Goal: Transaction & Acquisition: Purchase product/service

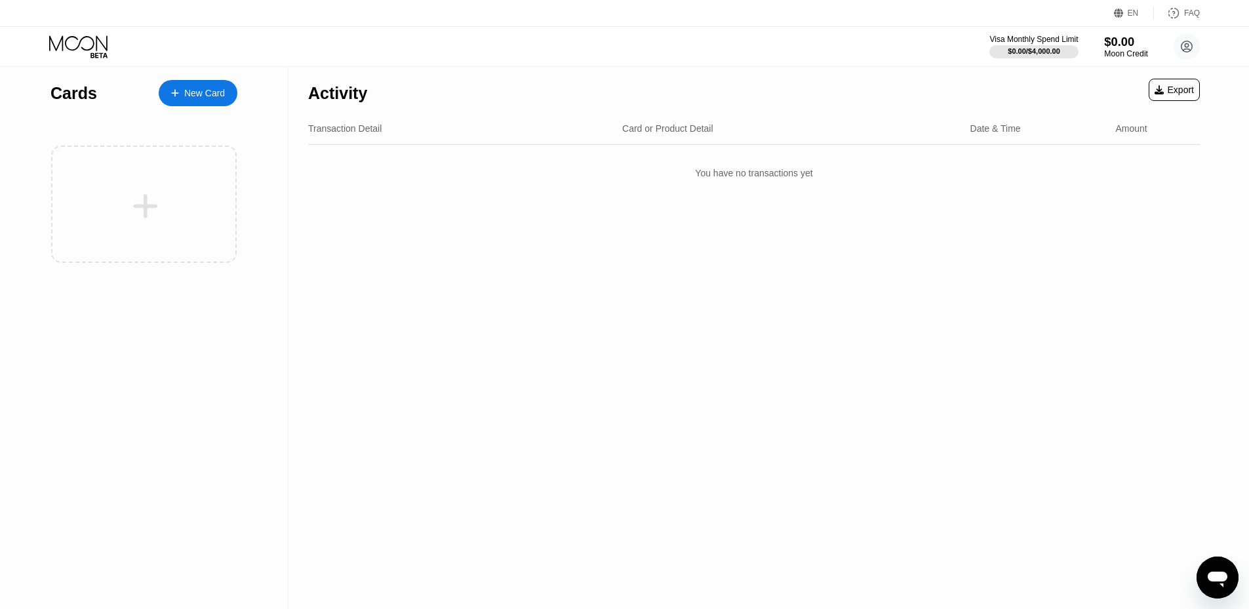
click at [1129, 58] on div "Moon Credit" at bounding box center [1126, 53] width 44 height 9
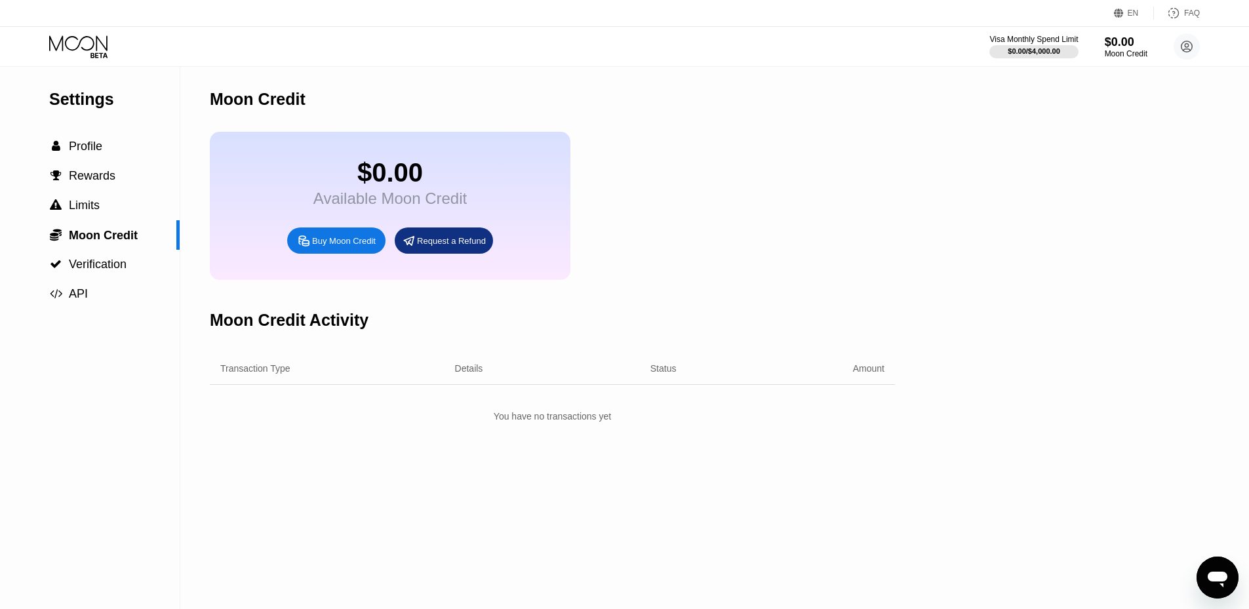
click at [355, 247] on div "Buy Moon Credit" at bounding box center [344, 240] width 64 height 11
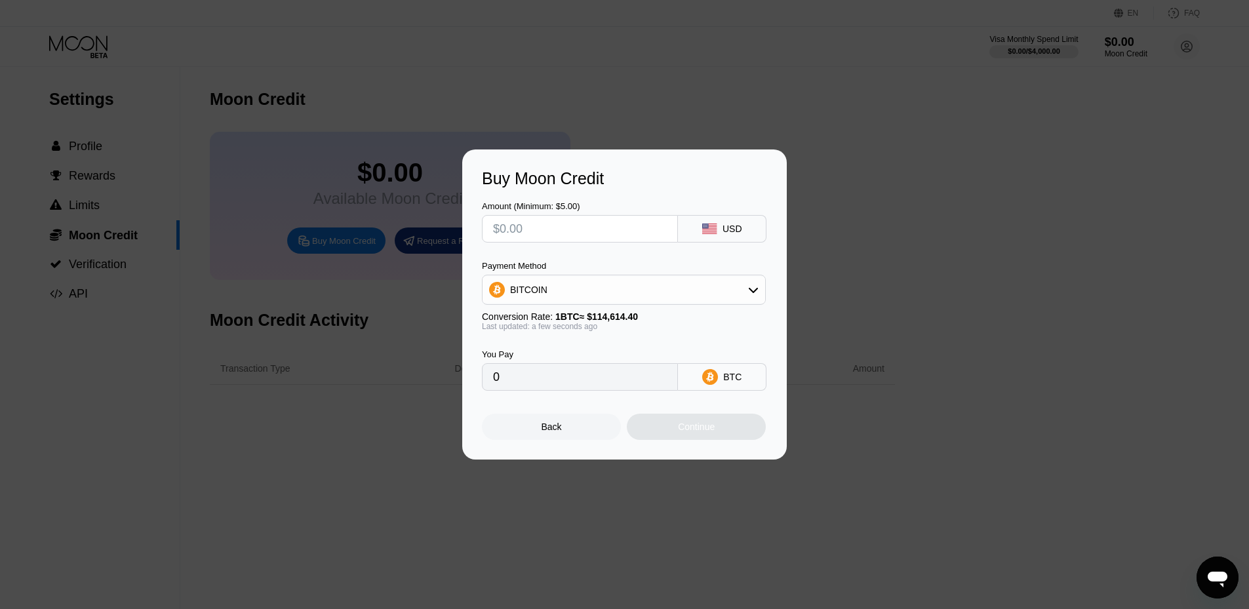
click at [639, 234] on input "text" at bounding box center [580, 229] width 174 height 26
click at [666, 285] on div "BITCOIN" at bounding box center [624, 290] width 283 height 26
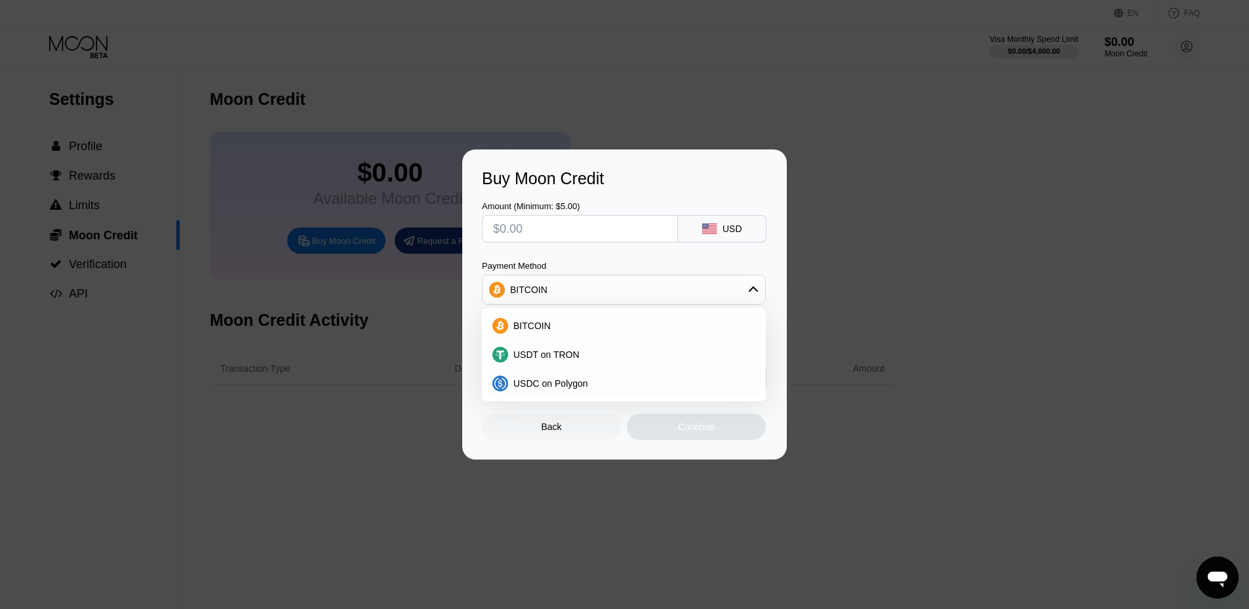
click at [915, 196] on div "Buy Moon Credit Amount (Minimum: $5.00) USD Payment Method BITCOIN BITCOIN USDT…" at bounding box center [624, 305] width 1249 height 310
click at [552, 432] on div "Back" at bounding box center [552, 427] width 20 height 10
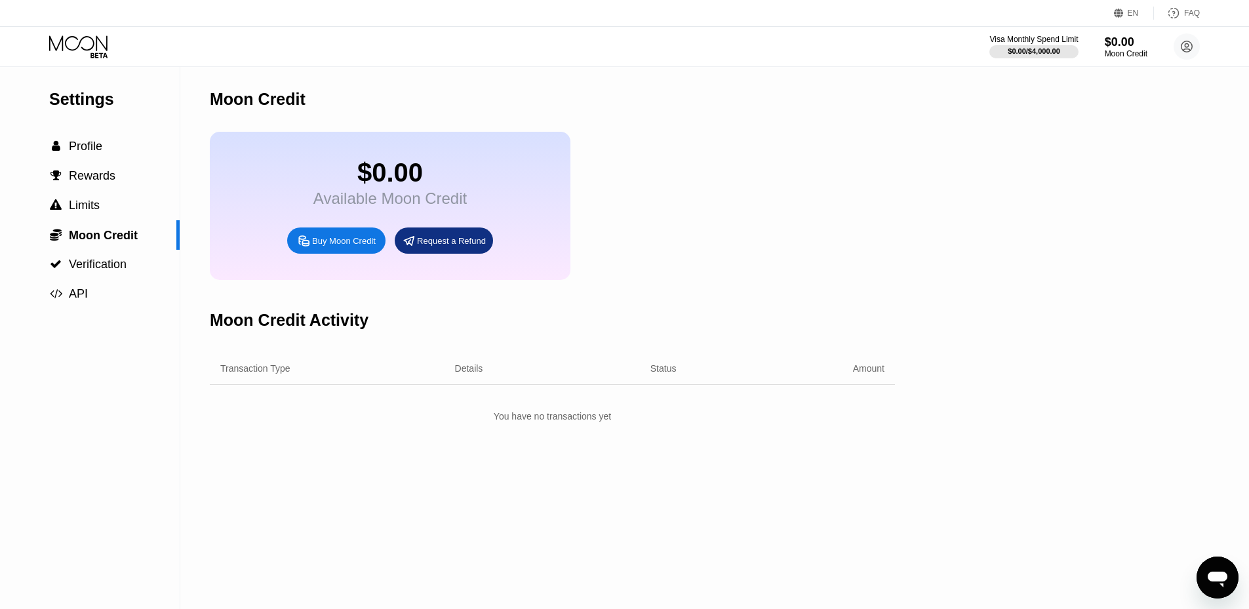
click at [334, 247] on div "Buy Moon Credit" at bounding box center [344, 240] width 64 height 11
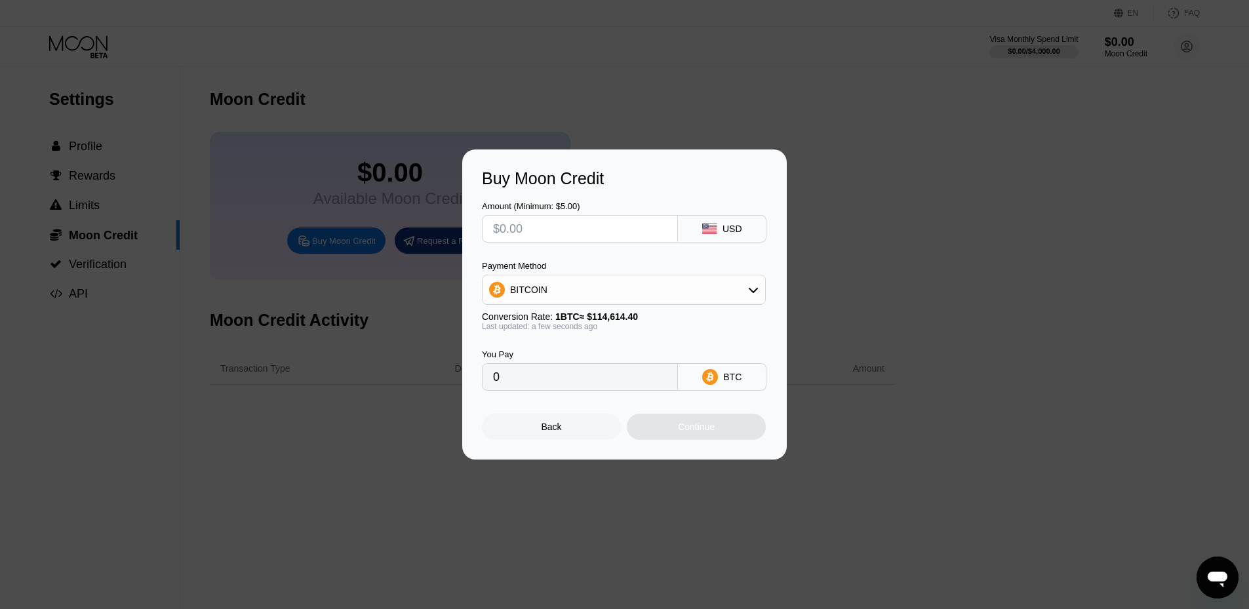
click at [632, 230] on input "text" at bounding box center [580, 229] width 174 height 26
click at [701, 296] on div "BITCOIN" at bounding box center [624, 290] width 283 height 26
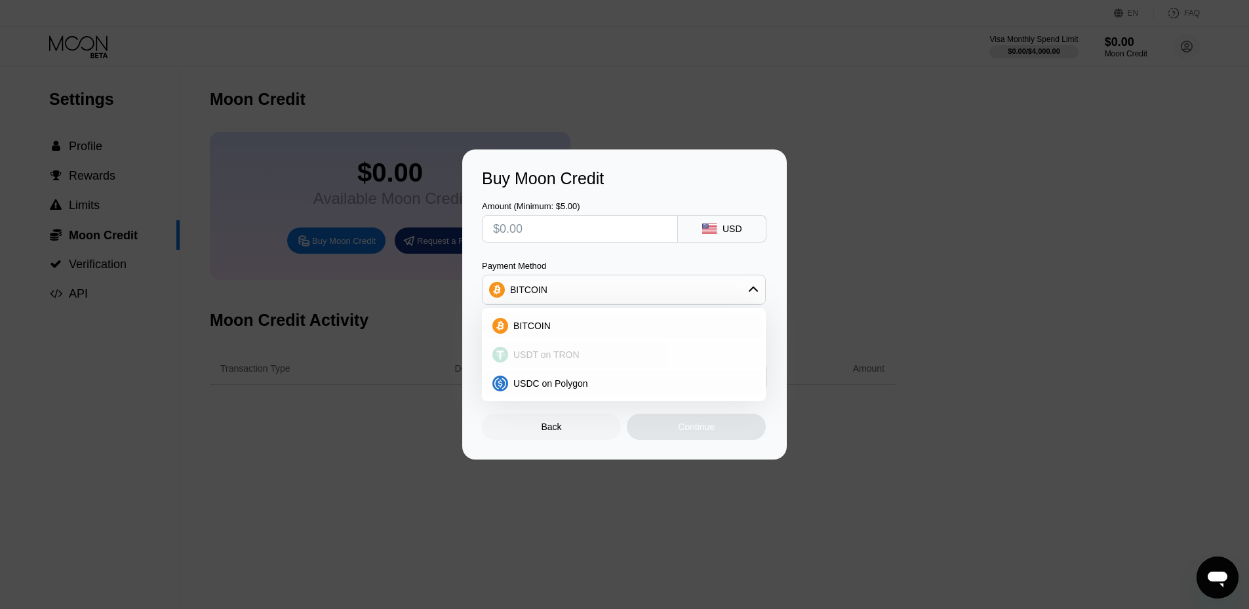
click at [664, 352] on div "USDT on TRON" at bounding box center [631, 355] width 247 height 10
type input "0.00"
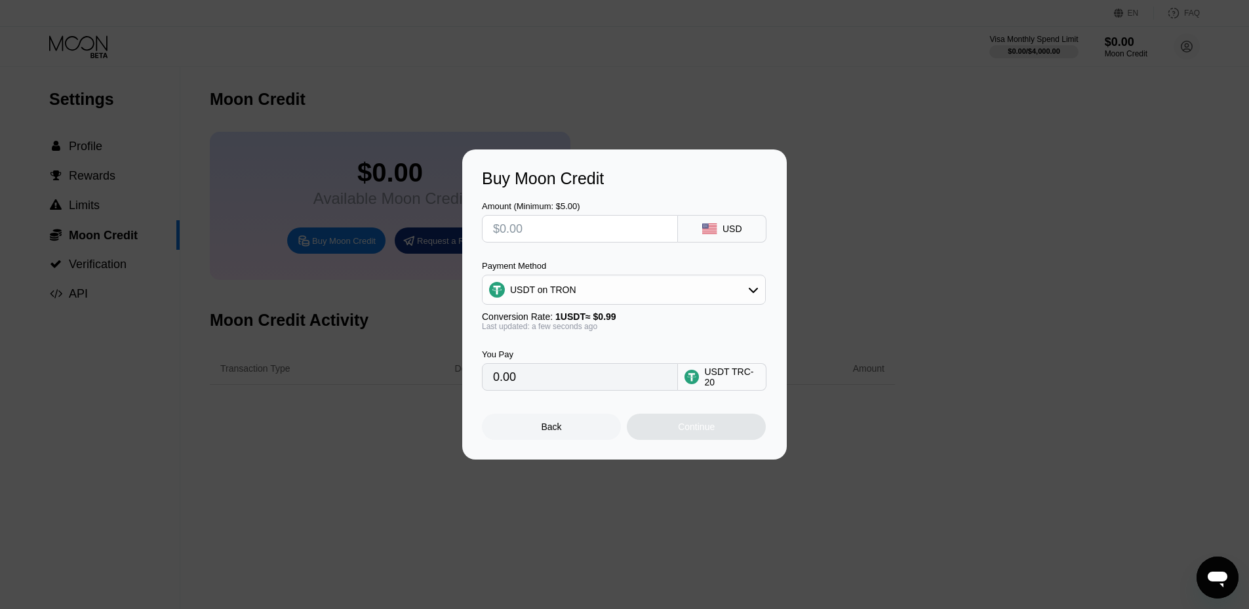
click at [720, 380] on div "USDT TRC-20" at bounding box center [731, 377] width 55 height 21
click at [730, 382] on div "USDT TRC-20" at bounding box center [731, 377] width 55 height 21
click at [642, 294] on div "USDT on TRON" at bounding box center [624, 290] width 283 height 26
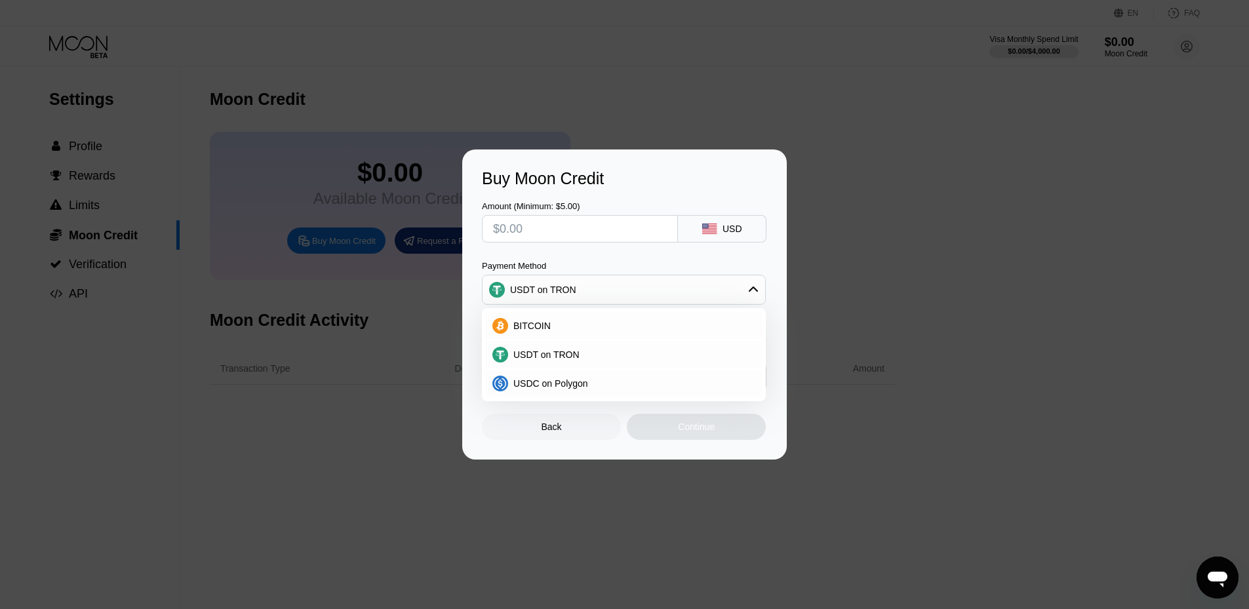
click at [654, 288] on div "USDT on TRON" at bounding box center [624, 290] width 283 height 26
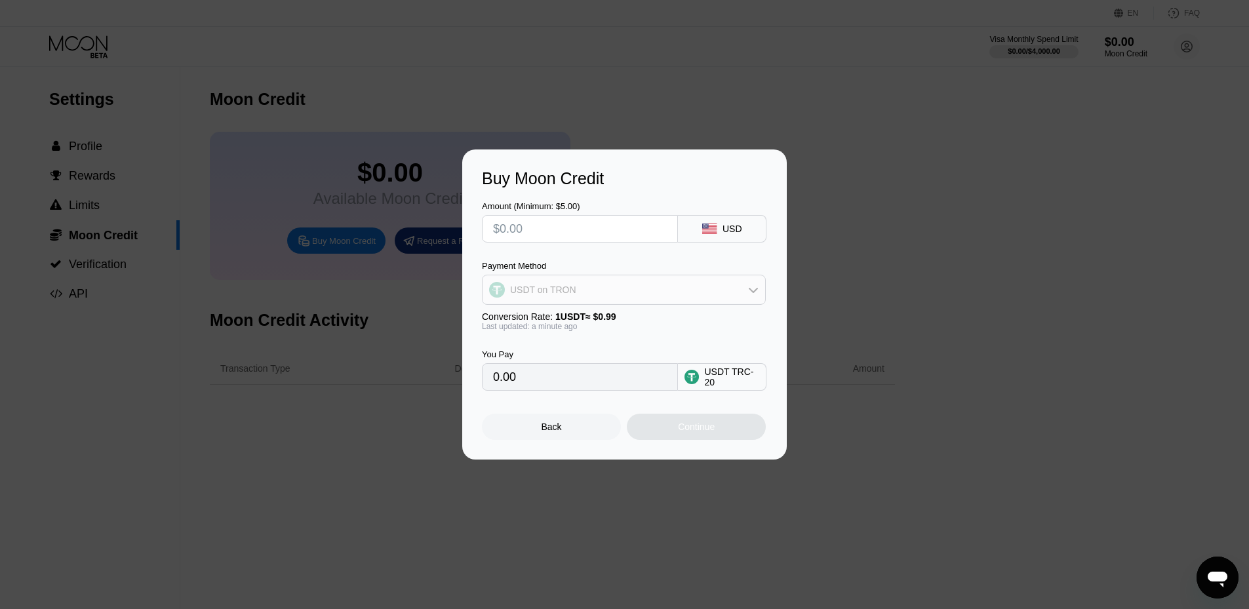
click at [649, 285] on div "USDT on TRON" at bounding box center [624, 290] width 283 height 26
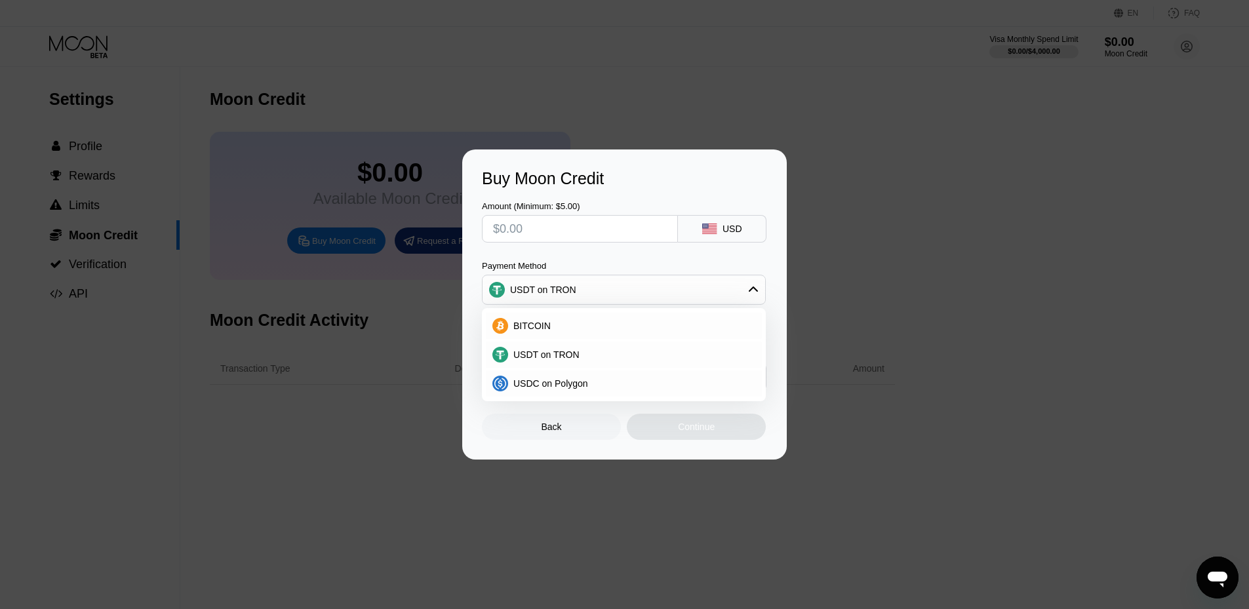
click at [646, 369] on div "USDT on TRON" at bounding box center [624, 354] width 284 height 29
click at [649, 359] on div "USDT on TRON" at bounding box center [631, 355] width 247 height 10
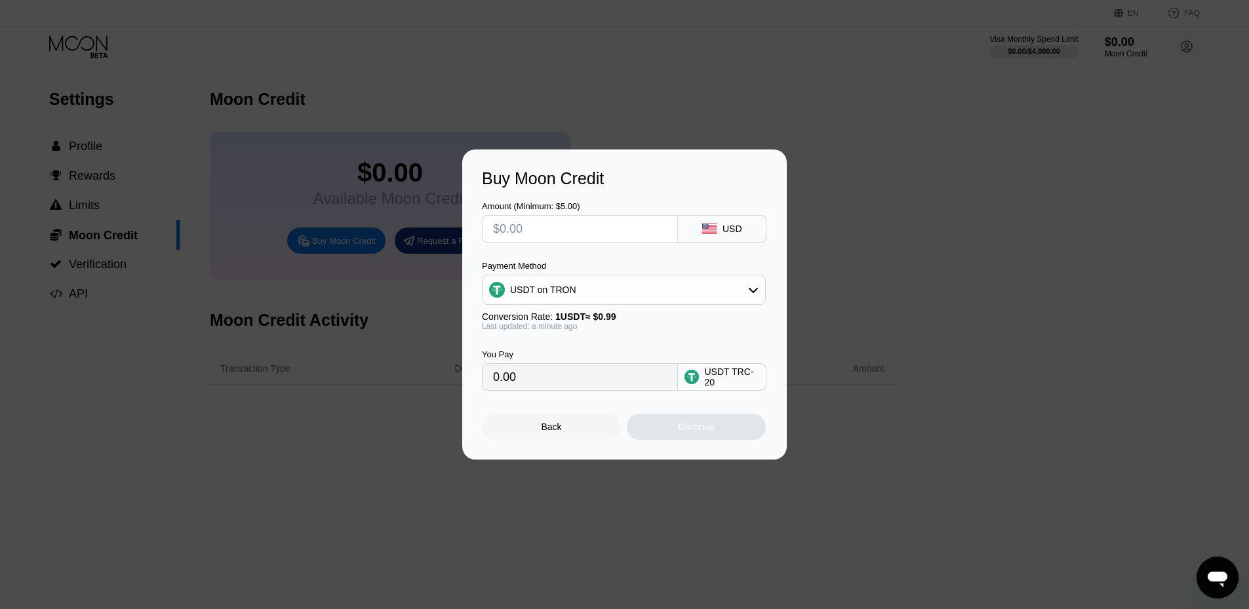
click at [624, 390] on input "0.00" at bounding box center [580, 377] width 174 height 26
click at [427, 179] on div "Buy Moon Credit Amount (Minimum: $5.00) USD Payment Method USDT on TRON Convers…" at bounding box center [624, 305] width 1249 height 310
click at [534, 422] on div "Back" at bounding box center [551, 427] width 139 height 26
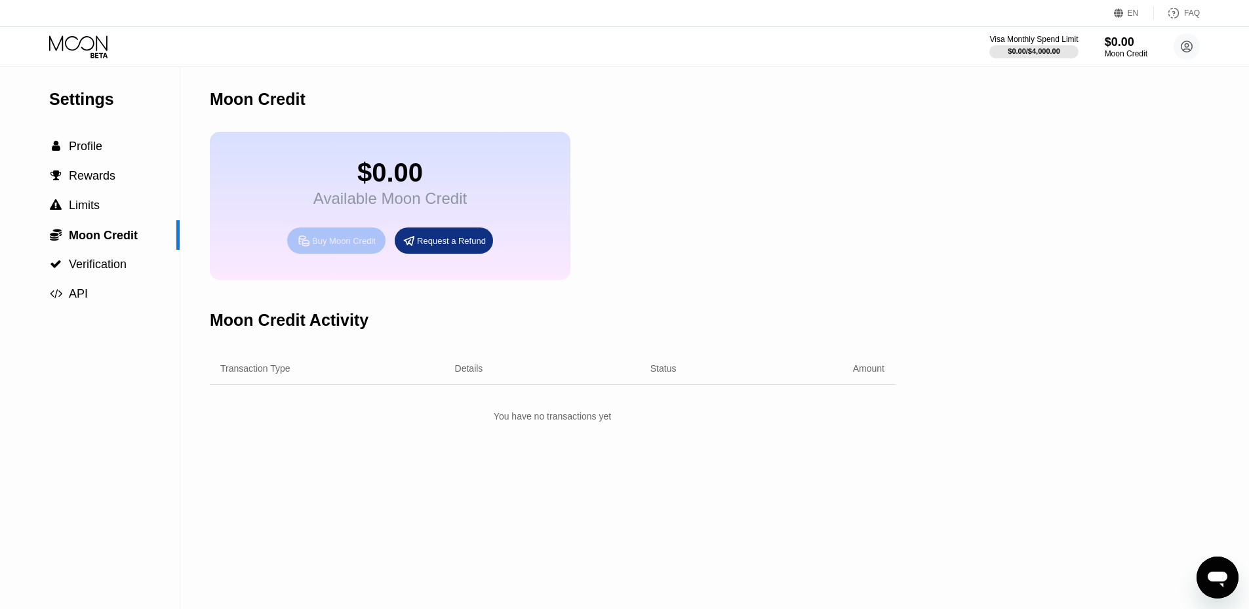
click at [323, 247] on div "Buy Moon Credit" at bounding box center [344, 240] width 64 height 11
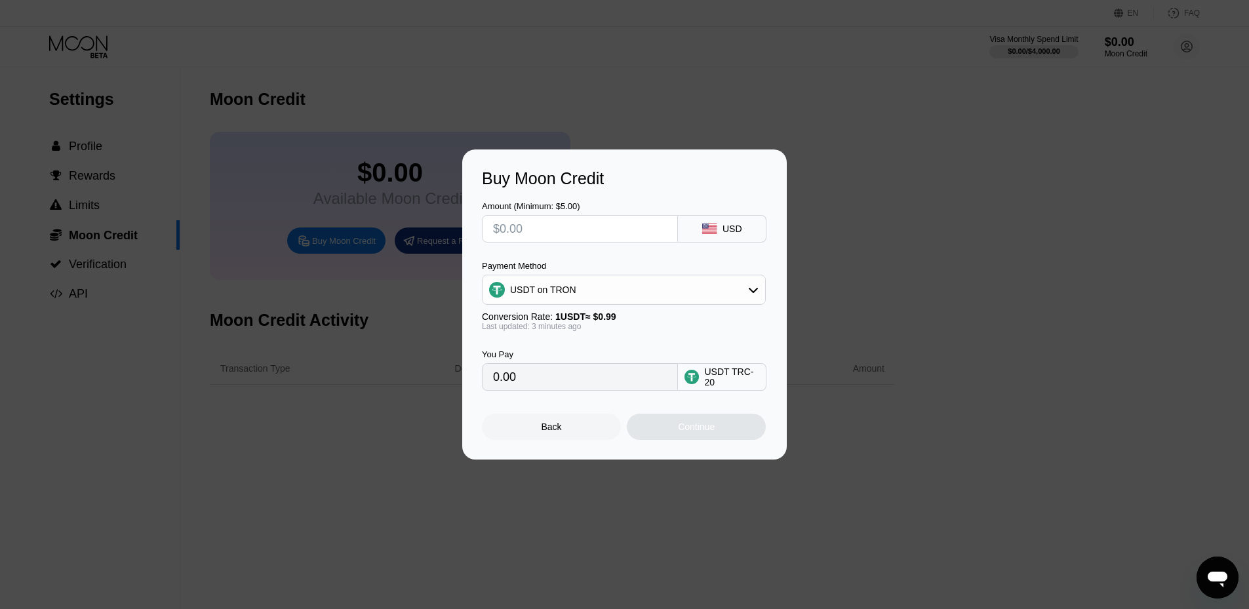
click at [594, 237] on input "text" at bounding box center [580, 229] width 174 height 26
click at [620, 218] on input "text" at bounding box center [580, 229] width 174 height 26
type input "$3"
type input "3.03"
type input "$30"
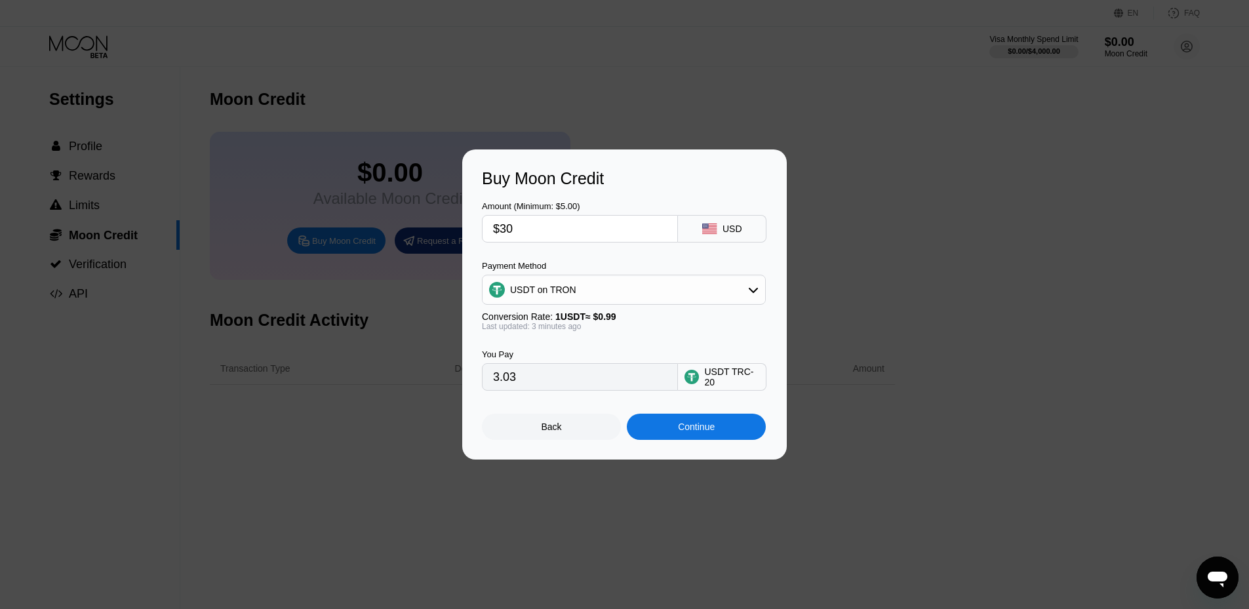
type input "30.30"
type input "$3"
type input "3.03"
type input "0.00"
type input "$3"
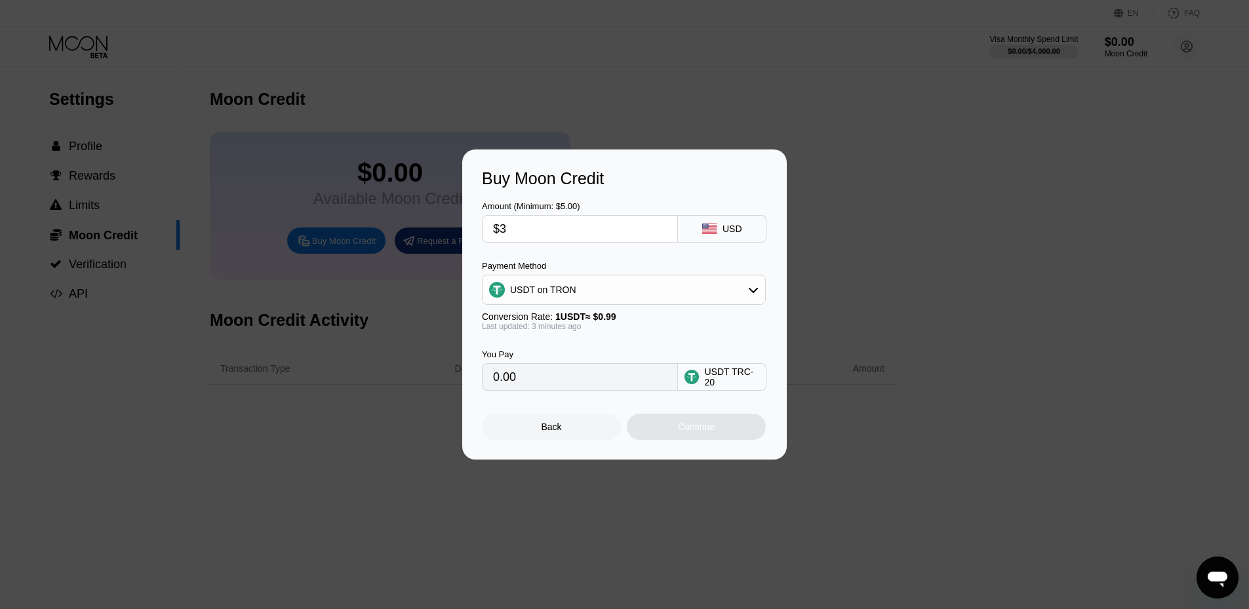
type input "3.03"
type input "$32"
type input "32.32"
type input "$3"
type input "3.03"
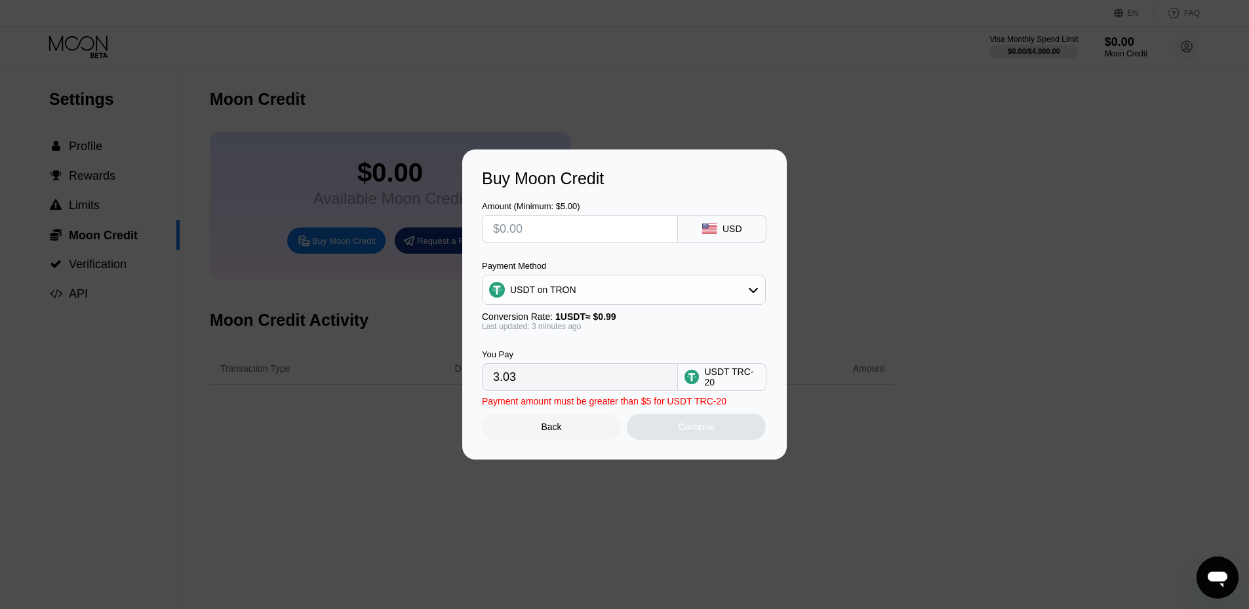
type input "0.00"
type input "$3"
type input "3.03"
type input "$34"
type input "34.34"
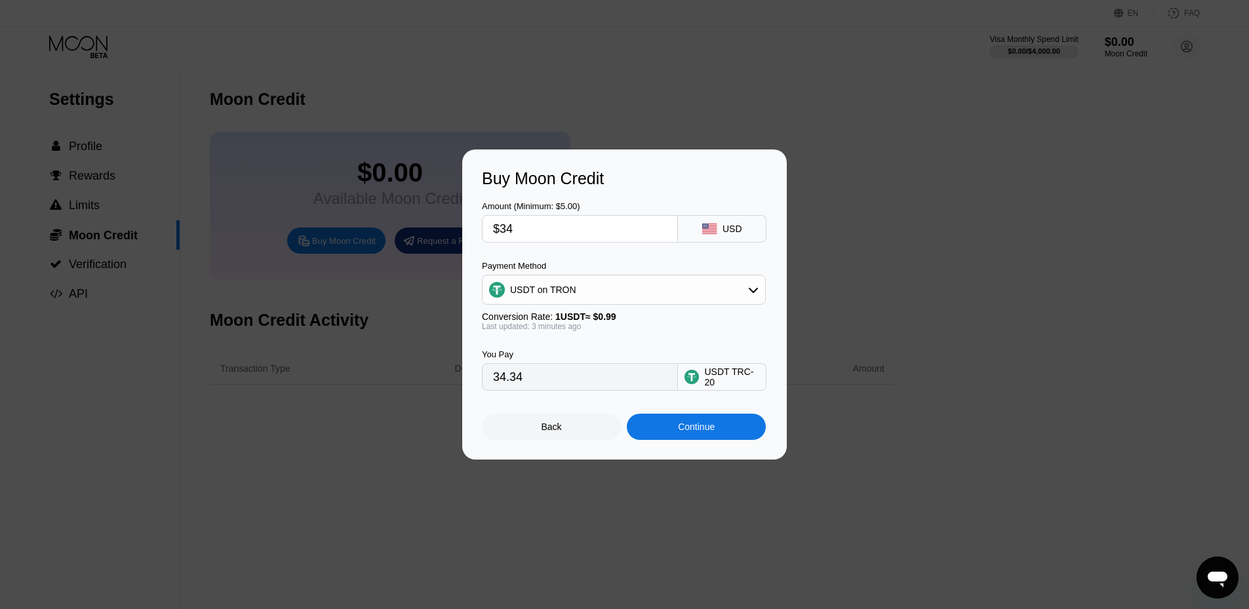
type input "$3"
type input "3.03"
type input "0.00"
type input "$34"
type input "34.34"
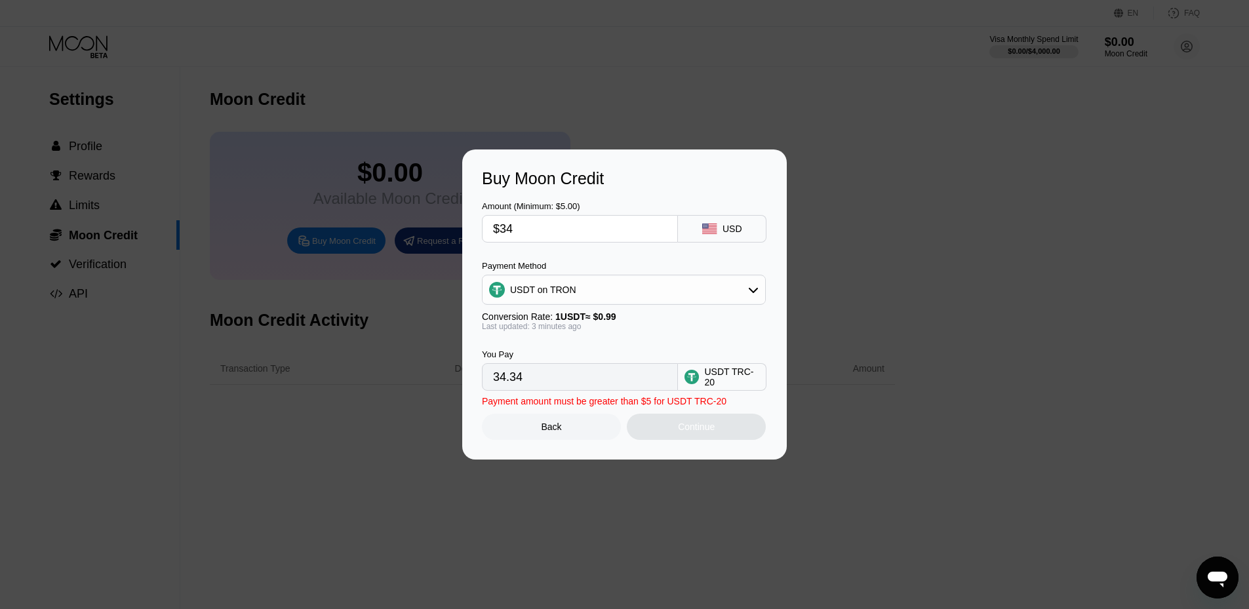
type input "$3"
type input "3.03"
type input "0.00"
type input "$3"
type input "3.03"
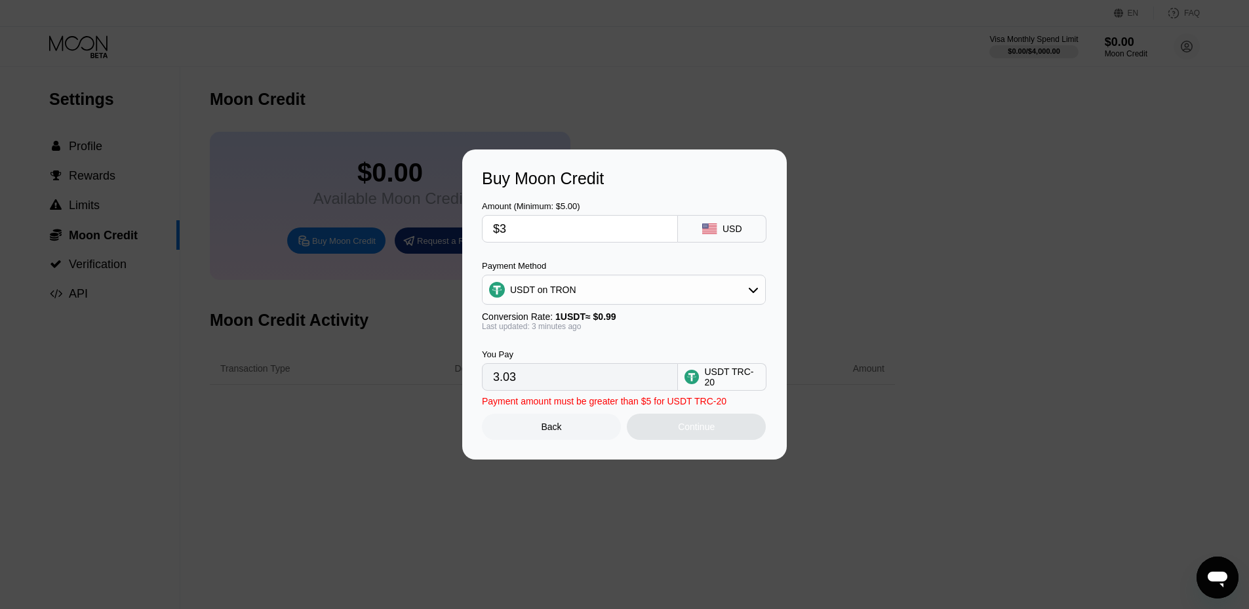
type input "$33"
type input "33.33"
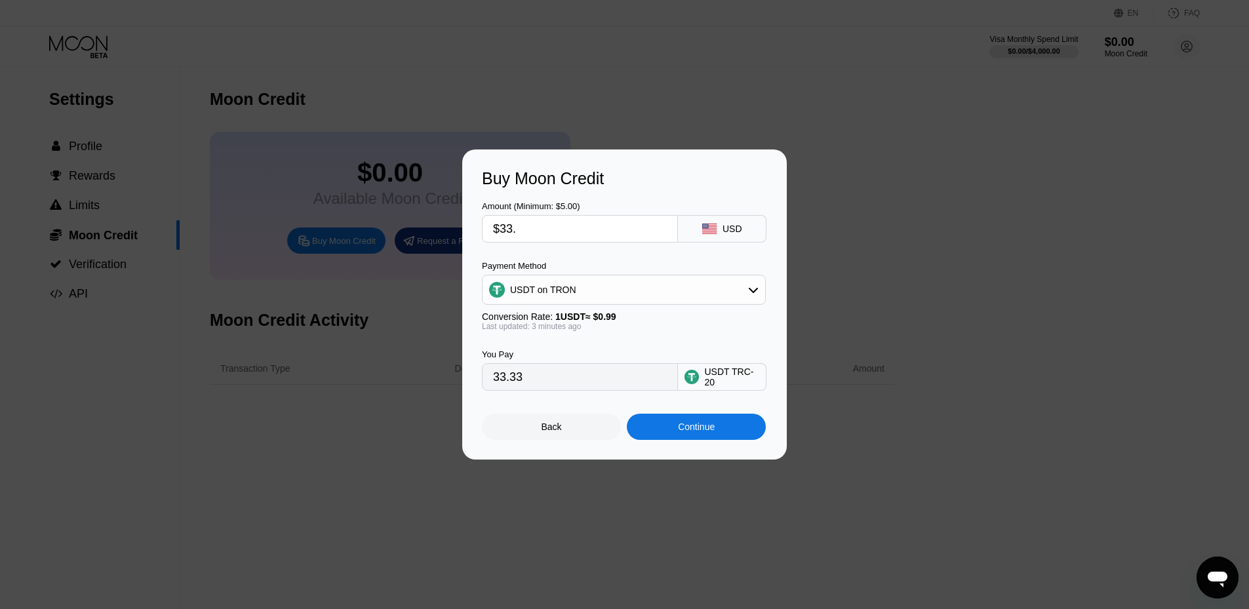
type input "$33.5"
type input "33.84"
type input "$33.5"
click at [679, 428] on div "Continue" at bounding box center [696, 427] width 37 height 10
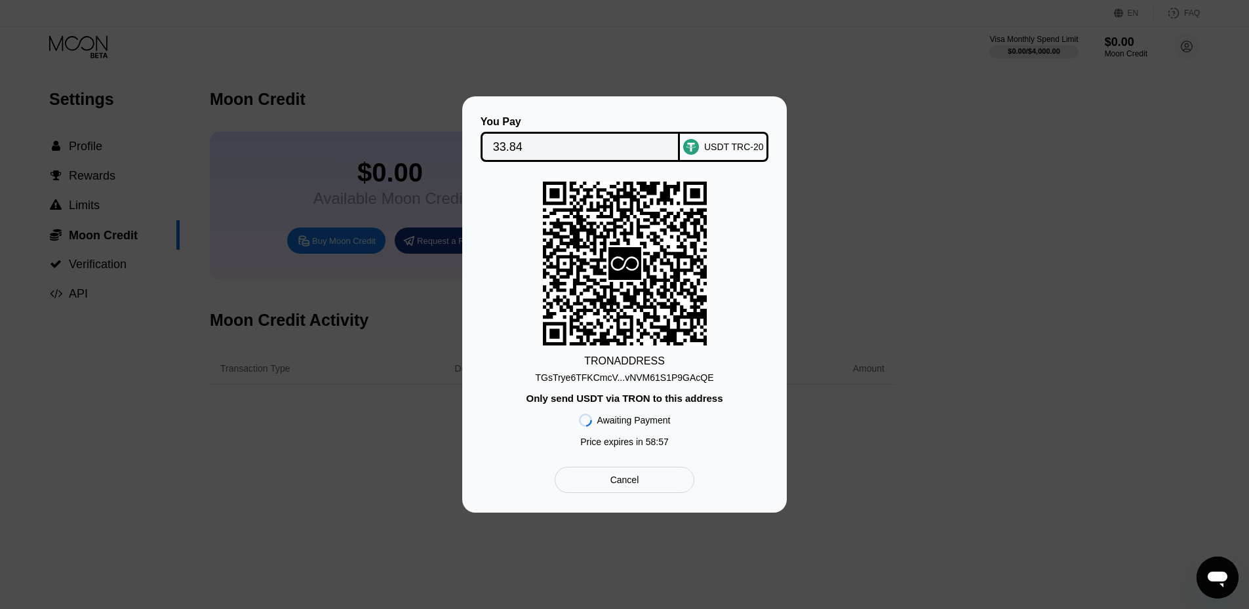
click at [682, 380] on div "TGsTrye6TFKCmcV...vNVM61S1P9GAcQE" at bounding box center [624, 377] width 178 height 10
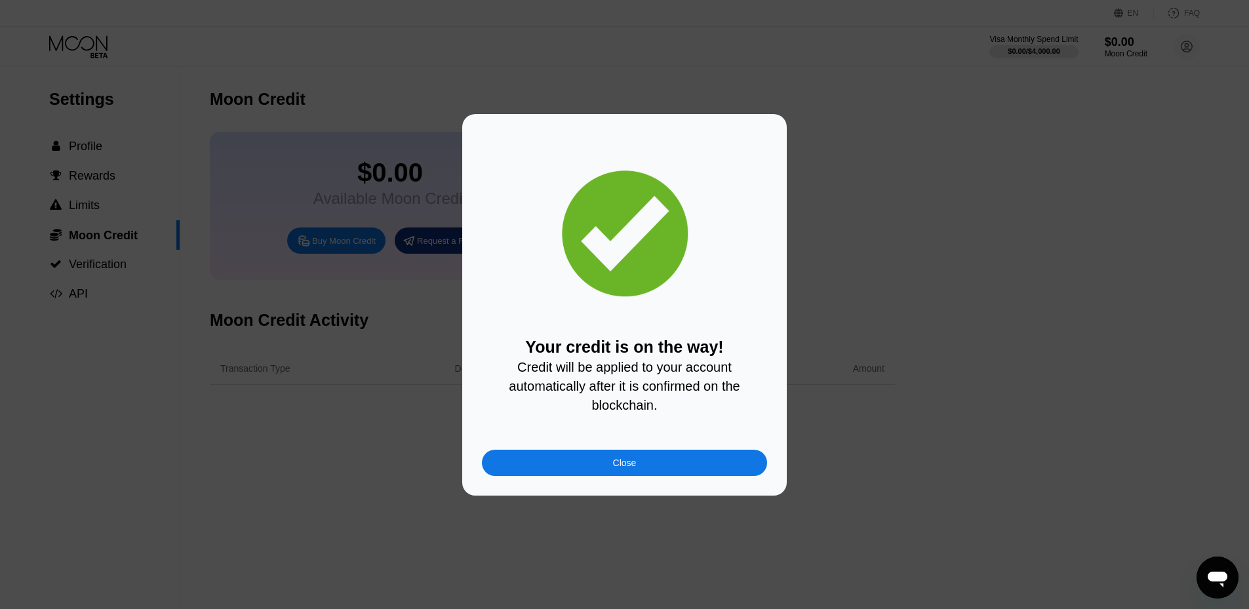
click at [678, 462] on div "Close" at bounding box center [624, 463] width 285 height 26
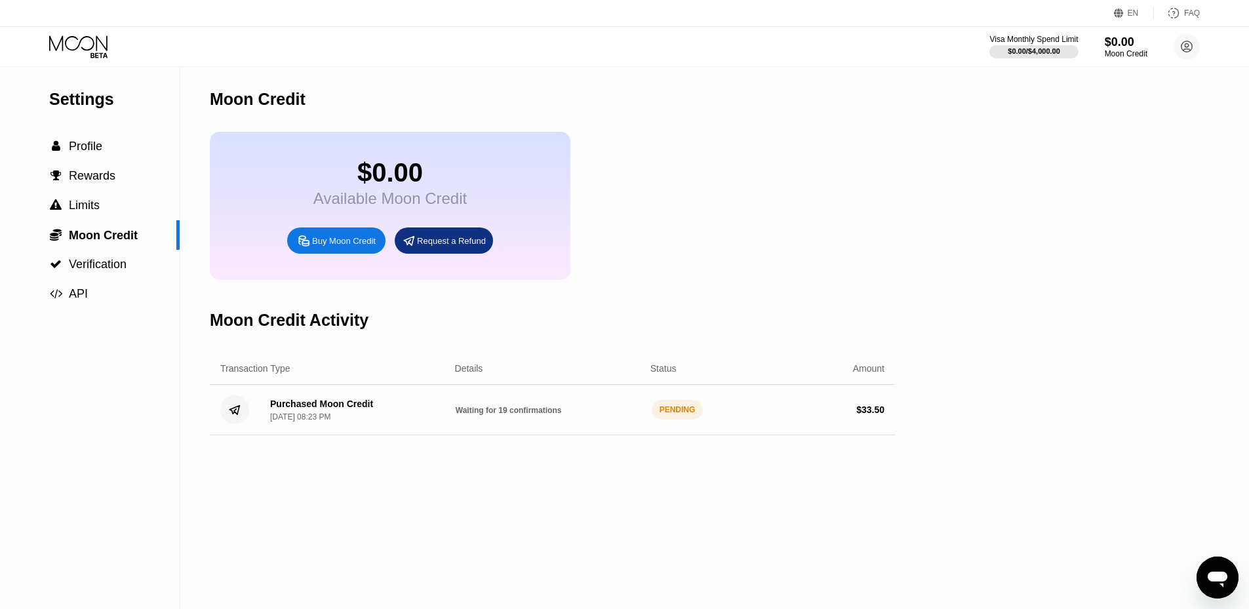
click at [92, 365] on div "Settings  Profile  Rewards  Limits  Moon Credit  Verification  API" at bounding box center [90, 338] width 180 height 542
click at [888, 157] on div "$0.00 Available Moon Credit Buy Moon Credit Request a Refund" at bounding box center [552, 206] width 685 height 148
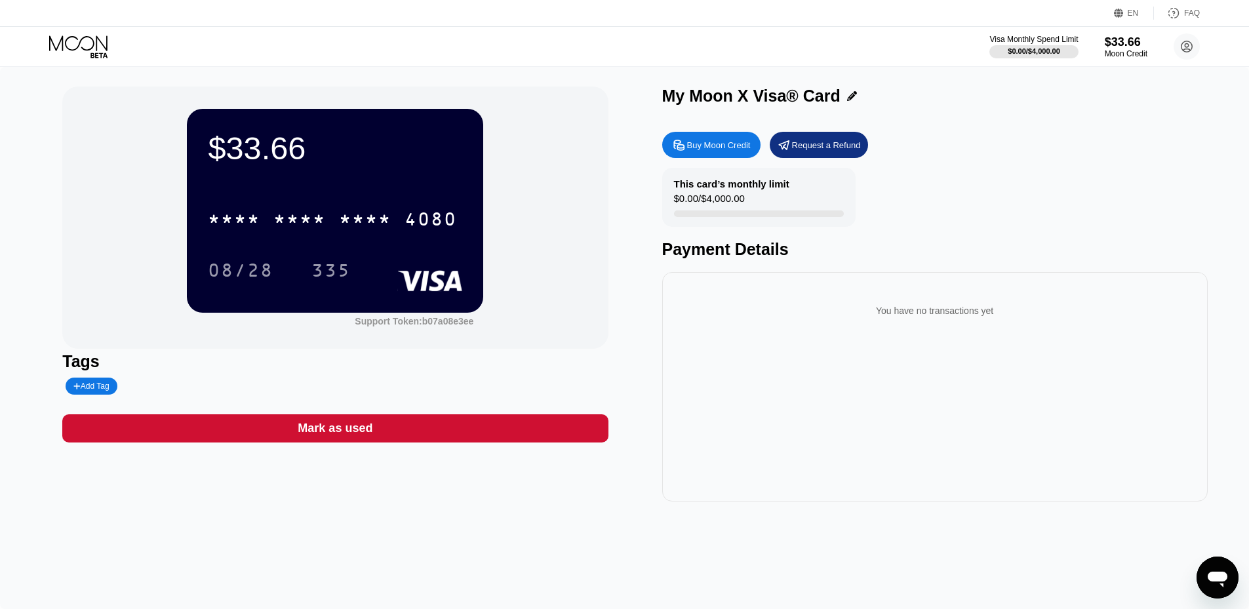
drag, startPoint x: 626, startPoint y: 107, endPoint x: 767, endPoint y: 85, distance: 142.0
click at [767, 85] on div "$33.66 * * * * * * * * * * * * 4080 08/28 335 Support Token: b07a08e3ee Tags Ad…" at bounding box center [624, 338] width 1249 height 542
drag, startPoint x: 664, startPoint y: 97, endPoint x: 735, endPoint y: 96, distance: 70.8
click at [735, 96] on div "My Moon X Visa® Card" at bounding box center [751, 96] width 178 height 19
click at [717, 98] on div "My Moon X Visa® Card" at bounding box center [751, 96] width 178 height 19
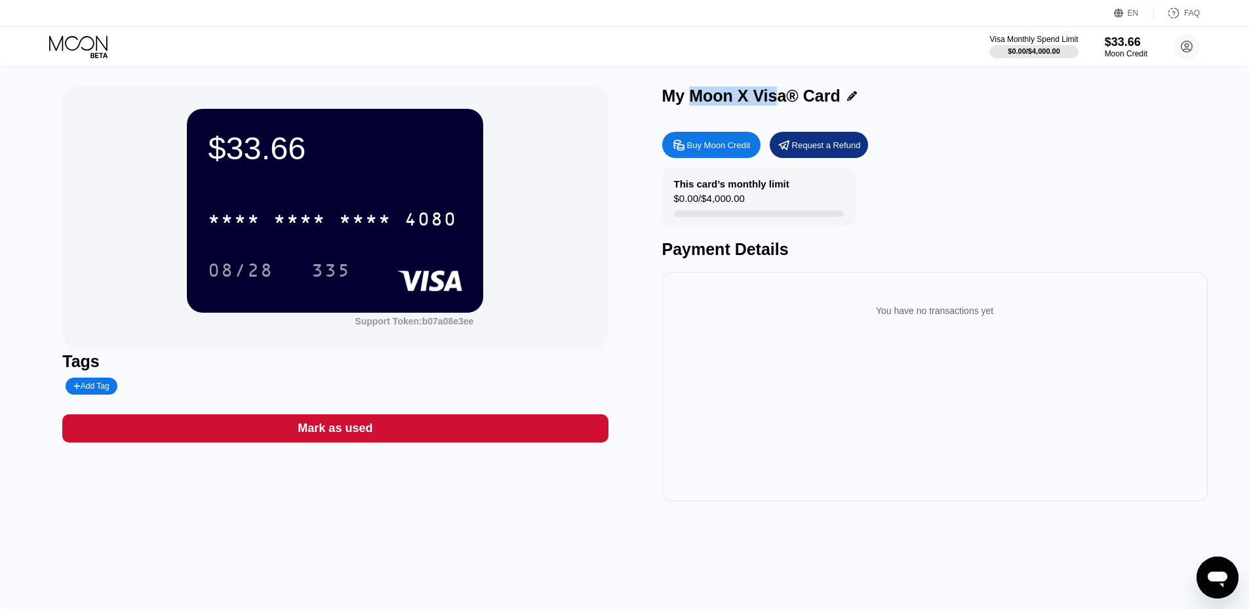
drag, startPoint x: 693, startPoint y: 98, endPoint x: 779, endPoint y: 98, distance: 86.6
click at [779, 98] on div "My Moon X Visa® Card" at bounding box center [751, 96] width 178 height 19
click at [784, 98] on div "My Moon X Visa® Card" at bounding box center [751, 96] width 178 height 19
copy div "Moon X Visa"
click at [937, 174] on div "This card’s monthly limit $0.00 / $4,000.00 Payment Details" at bounding box center [935, 213] width 546 height 91
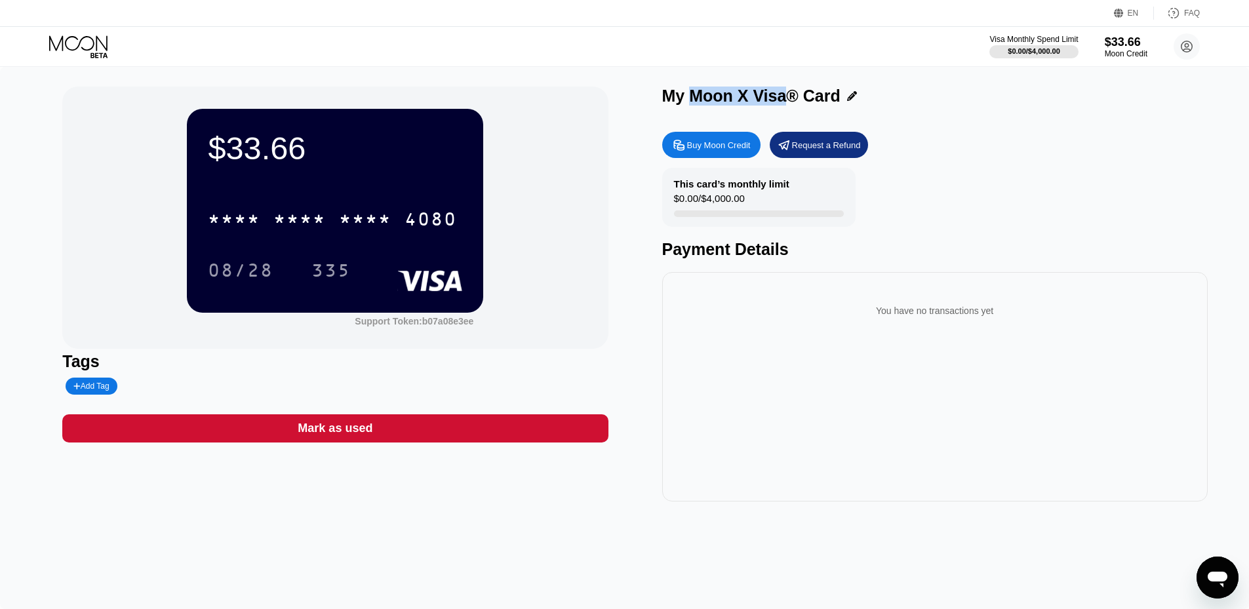
click at [961, 136] on div "Buy Moon Credit Request a Refund" at bounding box center [935, 145] width 546 height 26
click at [717, 100] on div "My Moon X Visa® Card" at bounding box center [751, 96] width 178 height 19
click at [666, 93] on div "My Moon X Visa® Card" at bounding box center [751, 96] width 178 height 19
drag, startPoint x: 656, startPoint y: 98, endPoint x: 773, endPoint y: 92, distance: 116.9
click at [773, 92] on div "$33.66 * * * * * * * * * * * * 4080 08/28 335 Support Token: b07a08e3ee Tags Ad…" at bounding box center [624, 294] width 1125 height 415
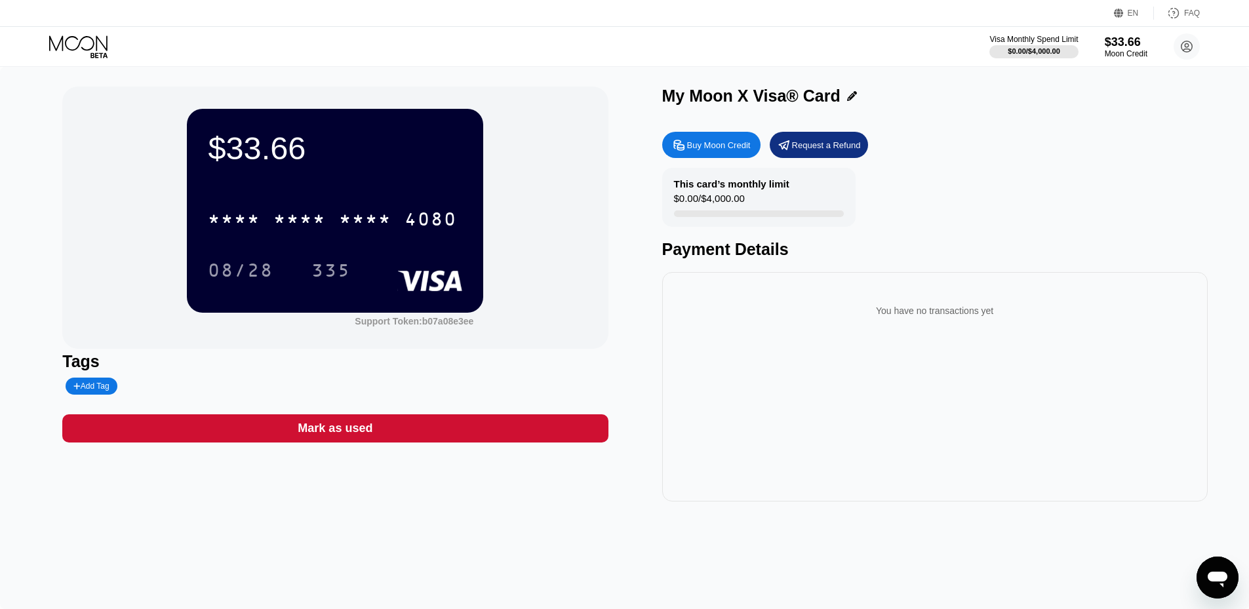
click at [773, 92] on div "My Moon X Visa® Card" at bounding box center [751, 96] width 178 height 19
click at [700, 95] on div "My Moon X Visa® Card" at bounding box center [751, 96] width 178 height 19
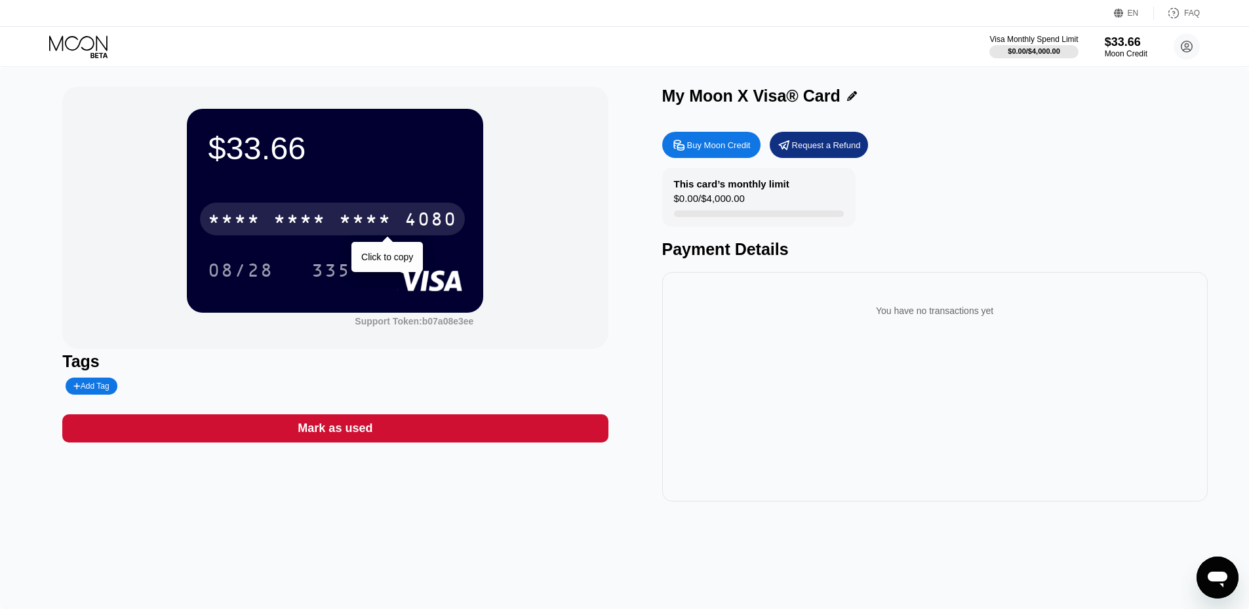
click at [363, 216] on div "* * * *" at bounding box center [365, 221] width 52 height 21
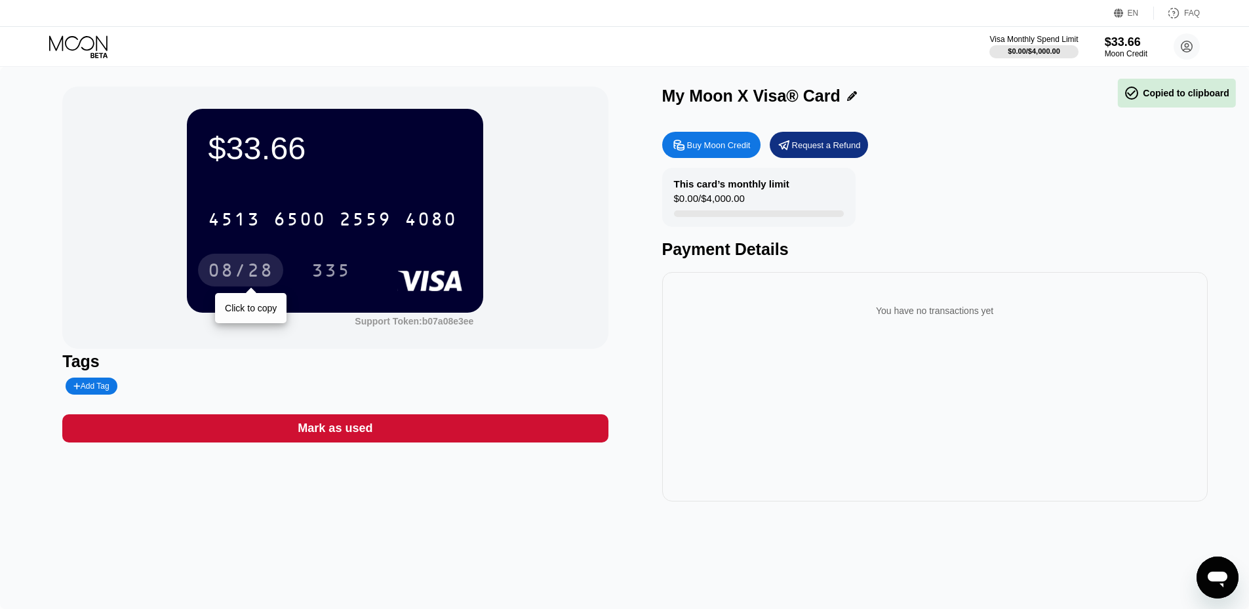
click at [258, 272] on div "08/28" at bounding box center [241, 272] width 66 height 21
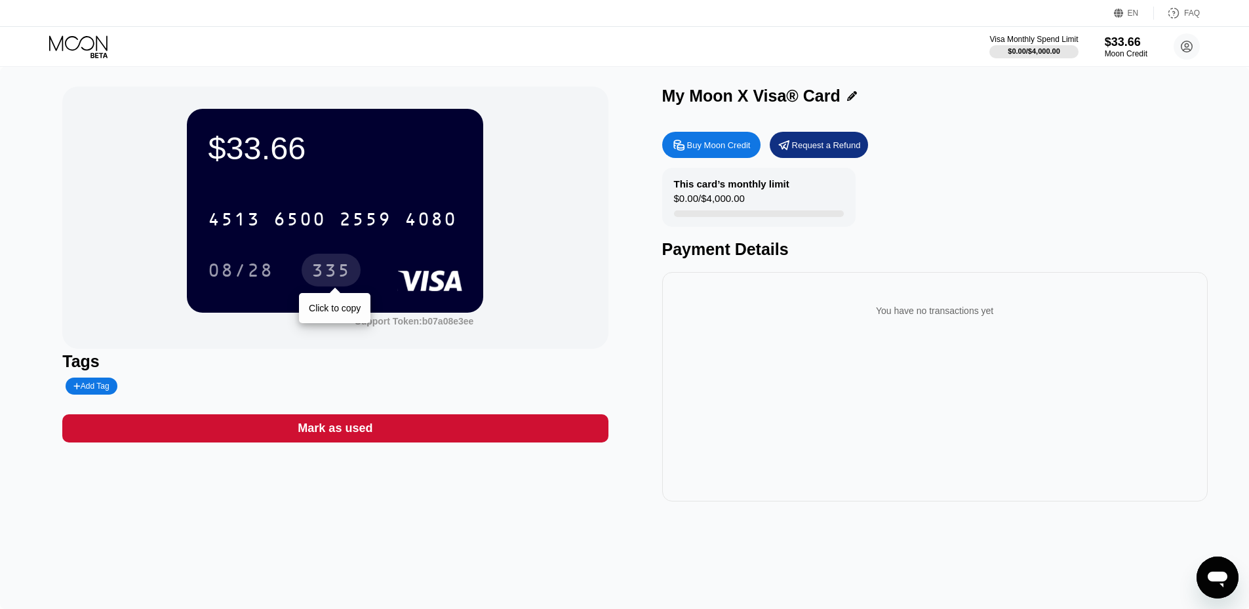
click at [346, 283] on div "335" at bounding box center [331, 272] width 39 height 21
click at [728, 249] on div "Payment Details" at bounding box center [935, 249] width 546 height 19
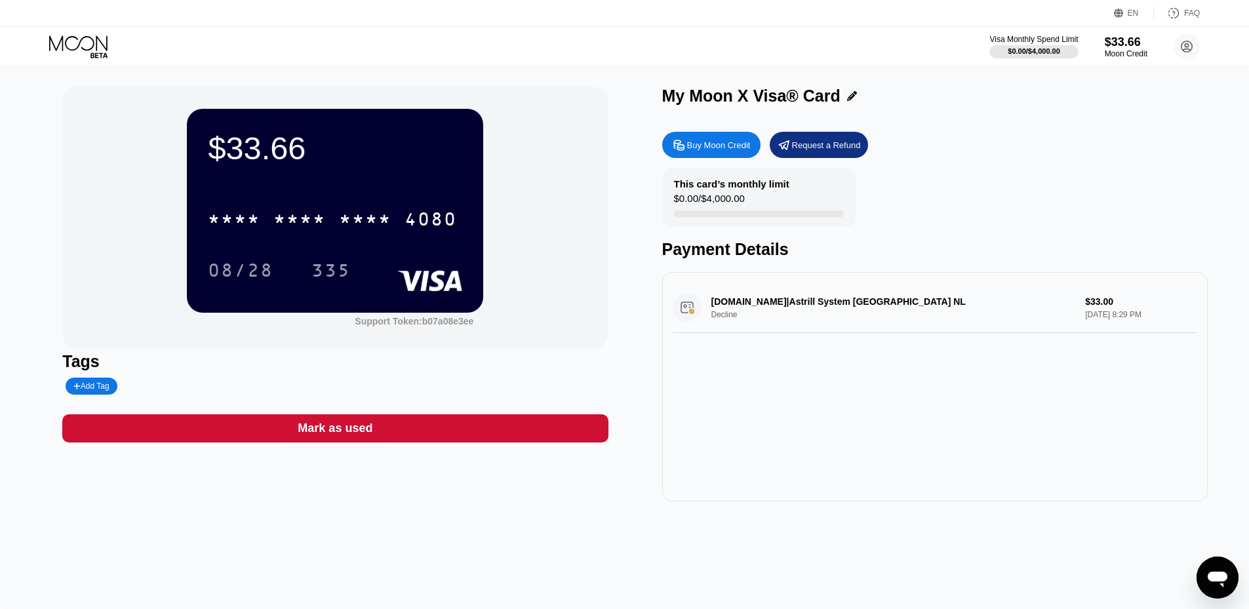
drag, startPoint x: 1052, startPoint y: 308, endPoint x: 1131, endPoint y: 306, distance: 78.7
click at [1131, 306] on div "2CO.com|Astrill System AMSTERDAM NL Decline $33.00 Sep 19, 2025 8:29 PM" at bounding box center [935, 308] width 525 height 50
click at [878, 308] on div "2CO.com|Astrill System AMSTERDAM NL Decline $33.00 Sep 19, 2025 8:29 PM" at bounding box center [935, 308] width 525 height 50
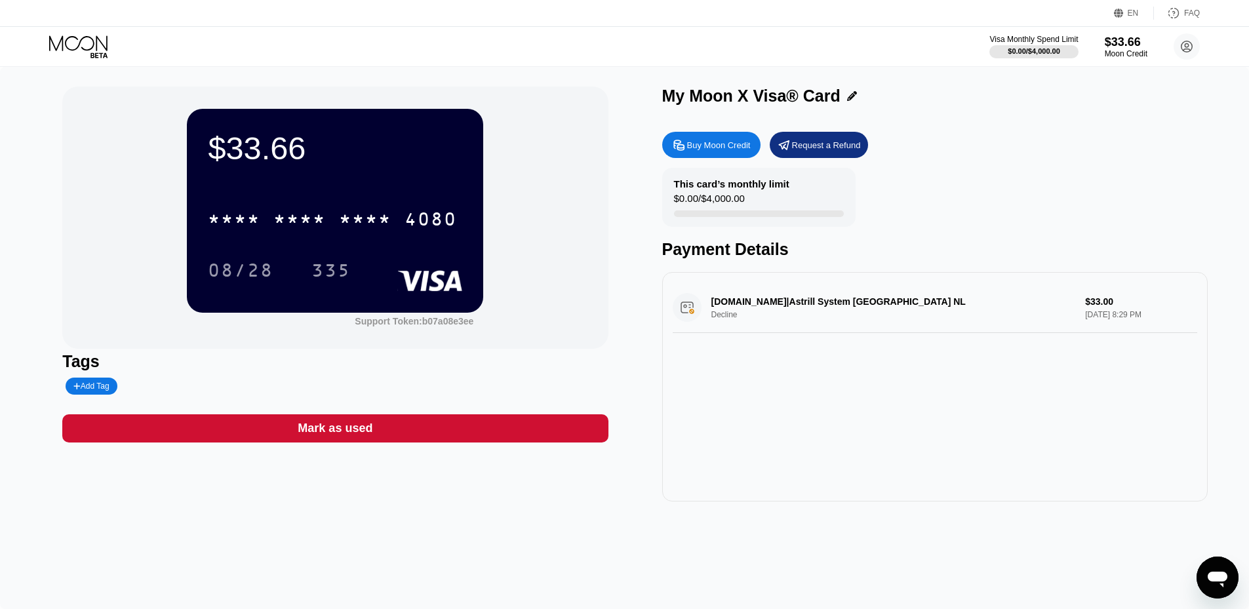
click at [878, 308] on div "2CO.com|Astrill System AMSTERDAM NL Decline $33.00 Sep 19, 2025 8:29 PM" at bounding box center [935, 308] width 525 height 50
click at [838, 308] on div "2CO.com|Astrill System AMSTERDAM NL Decline $33.00 Sep 19, 2025 8:29 PM" at bounding box center [935, 308] width 525 height 50
click at [717, 325] on div "2CO.com|Astrill System AMSTERDAM NL Decline $33.00 Sep 19, 2025 8:29 PM" at bounding box center [935, 308] width 525 height 50
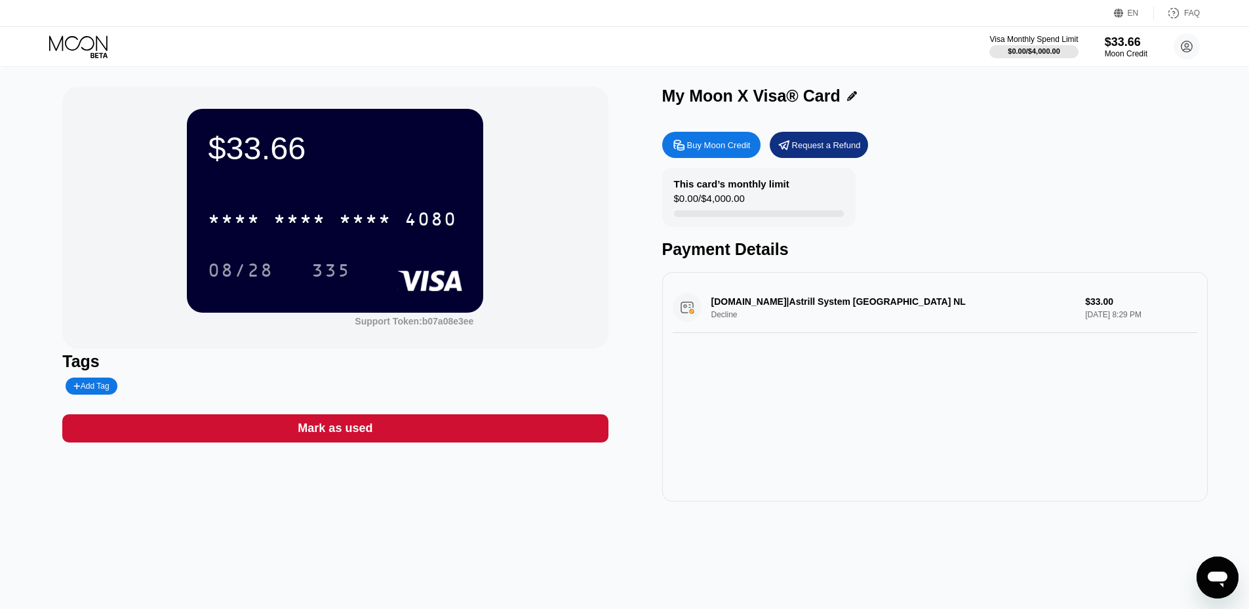
click at [803, 359] on div "2CO.com|Astrill System AMSTERDAM NL Decline $33.00 Sep 19, 2025 8:29 PM" at bounding box center [935, 387] width 546 height 230
click at [978, 151] on div "Buy Moon Credit Request a Refund" at bounding box center [935, 145] width 546 height 26
click at [1045, 50] on div "$0.00 / $4,000.00" at bounding box center [1033, 51] width 53 height 8
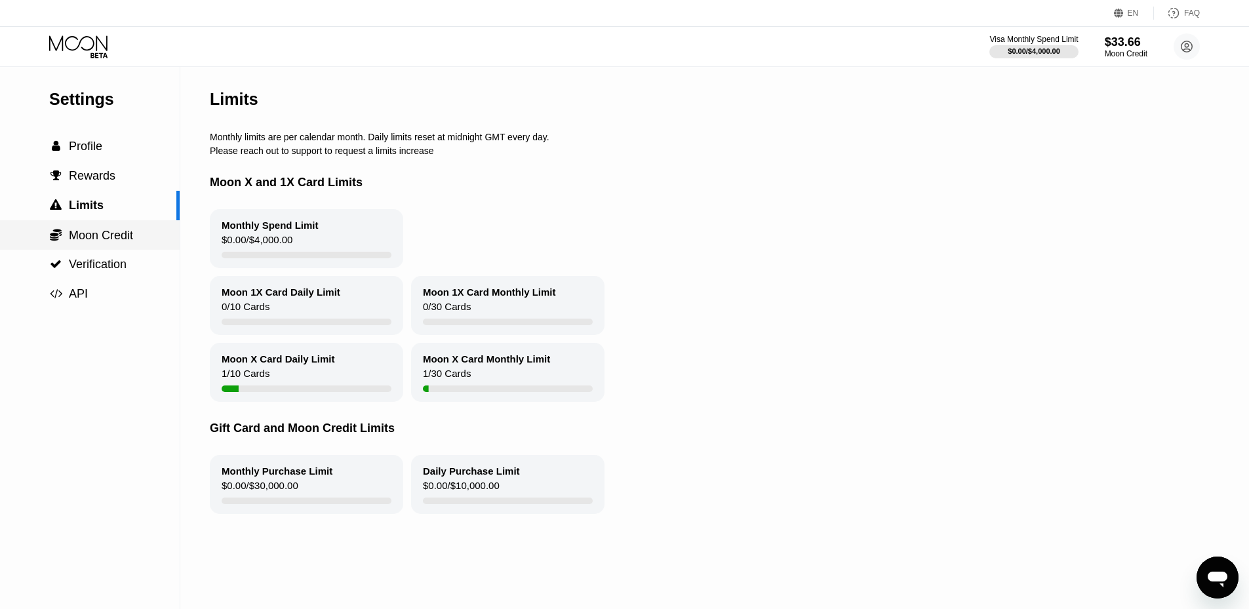
click at [109, 238] on span "Moon Credit" at bounding box center [101, 235] width 64 height 13
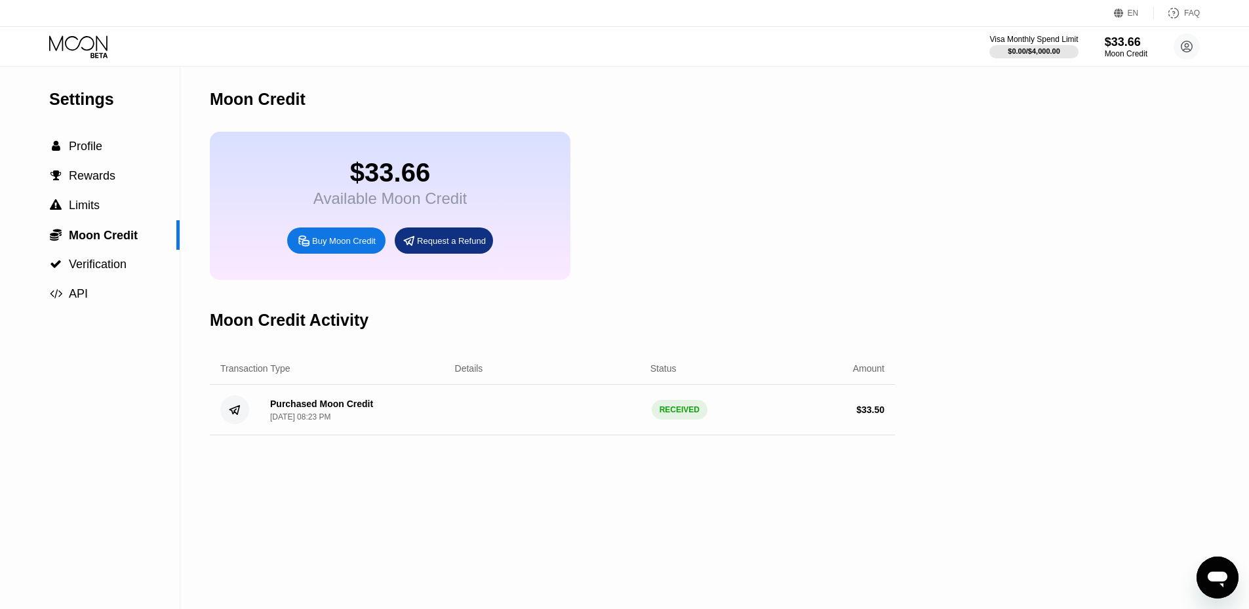
click at [528, 197] on div "$33.66 Available Moon Credit Buy Moon Credit Request a Refund" at bounding box center [390, 206] width 361 height 148
click at [357, 247] on div "Buy Moon Credit" at bounding box center [344, 240] width 64 height 11
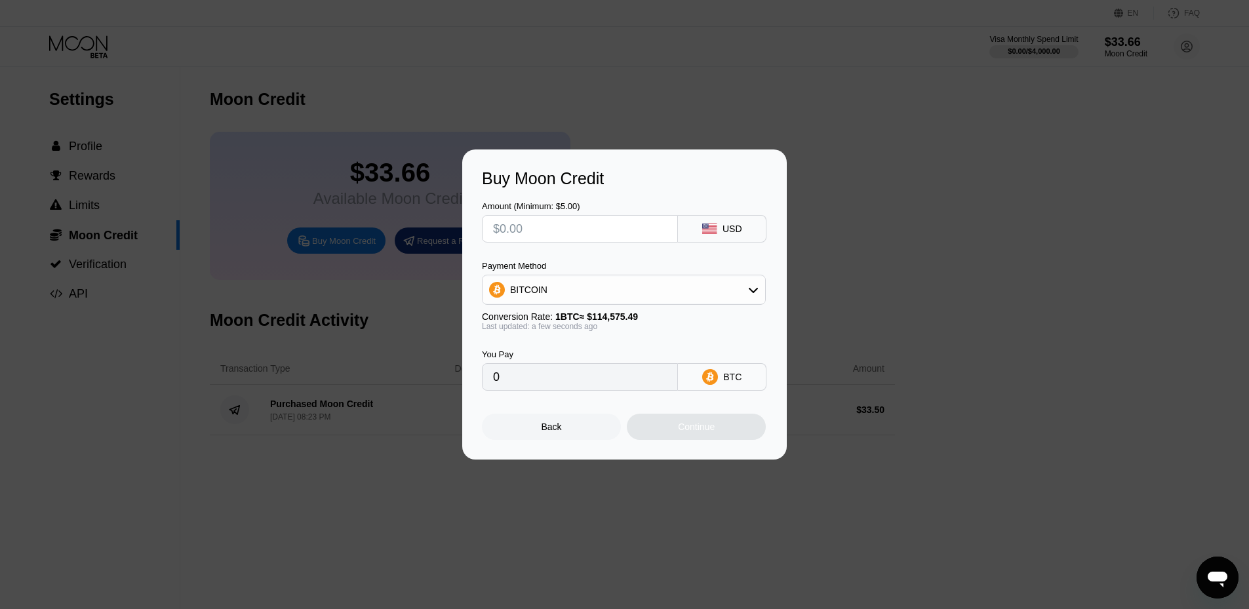
click at [534, 223] on input "text" at bounding box center [580, 229] width 174 height 26
type input "$5"
type input "0.00004364"
type input "$5"
click at [625, 288] on div "BITCOIN" at bounding box center [624, 290] width 283 height 26
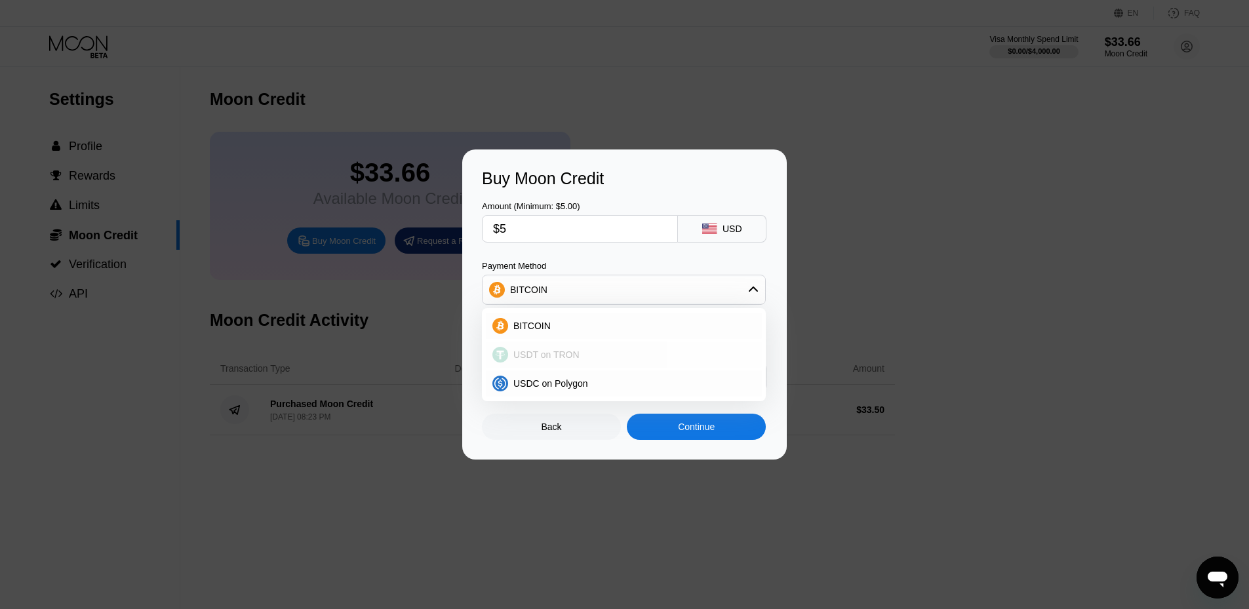
click at [596, 347] on div "USDT on TRON" at bounding box center [624, 355] width 276 height 26
type input "5.05"
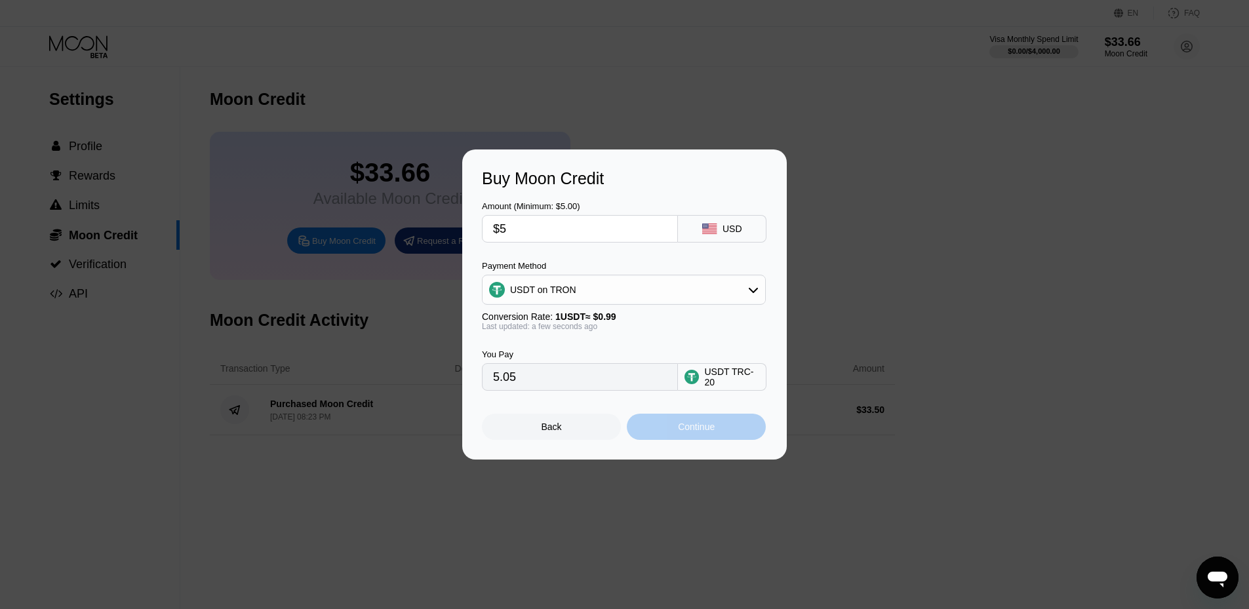
click at [700, 430] on div "Continue" at bounding box center [696, 427] width 37 height 10
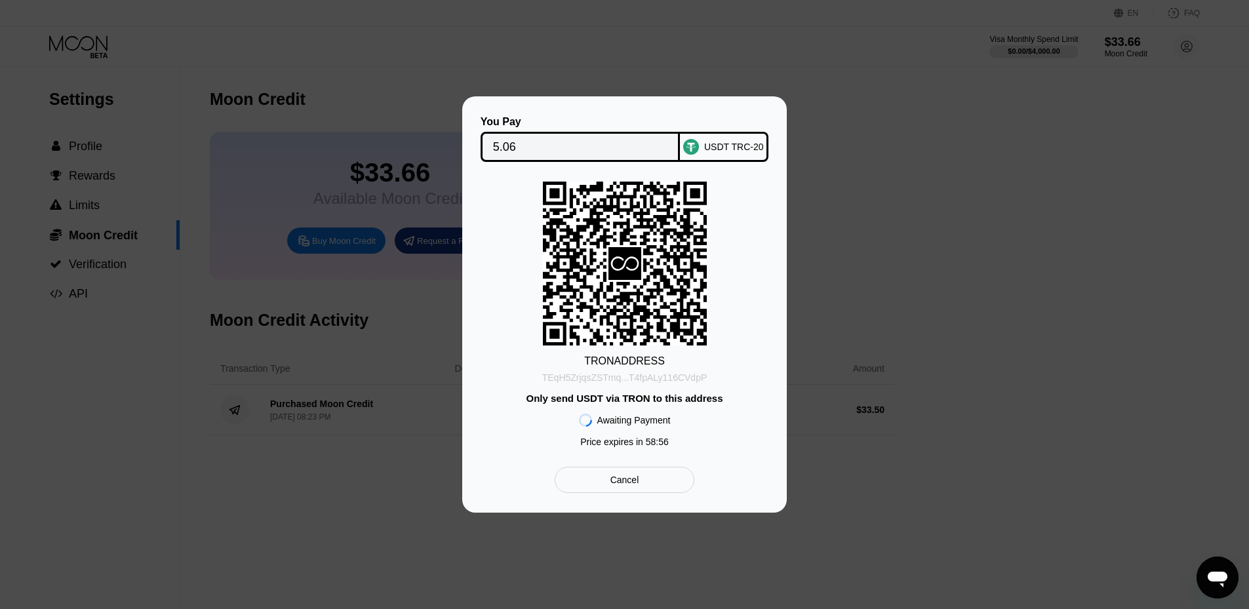
click at [670, 382] on div "TEqH5ZrjqsZSTmq...T4fpALy116CVdpP" at bounding box center [624, 377] width 165 height 10
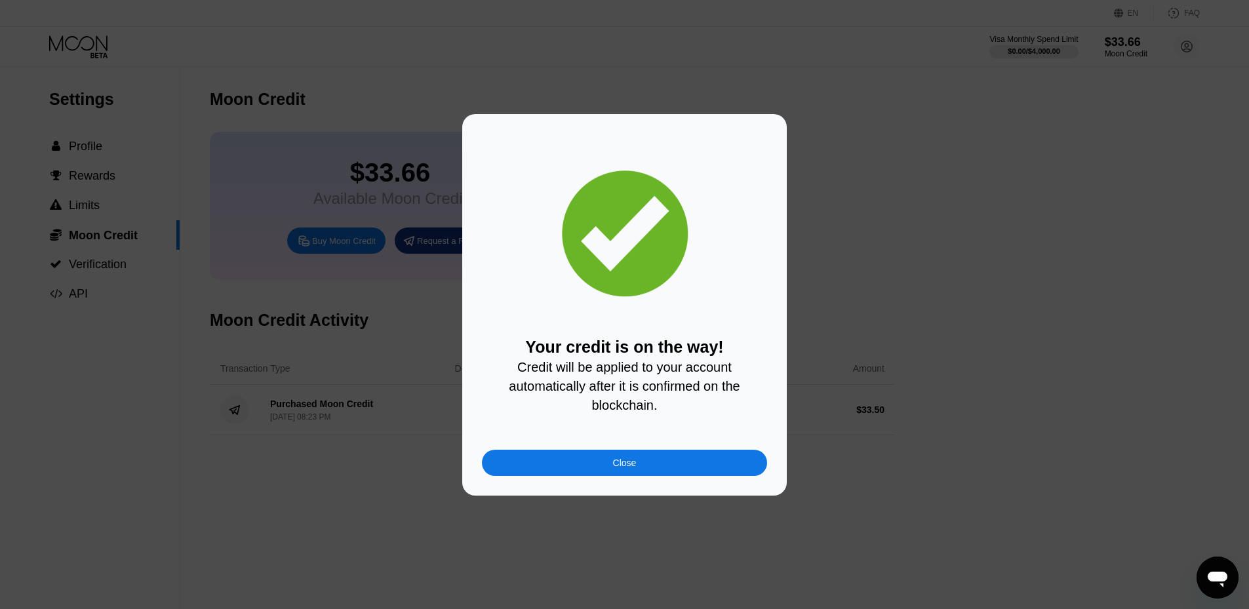
click at [636, 466] on div "Close" at bounding box center [624, 463] width 285 height 26
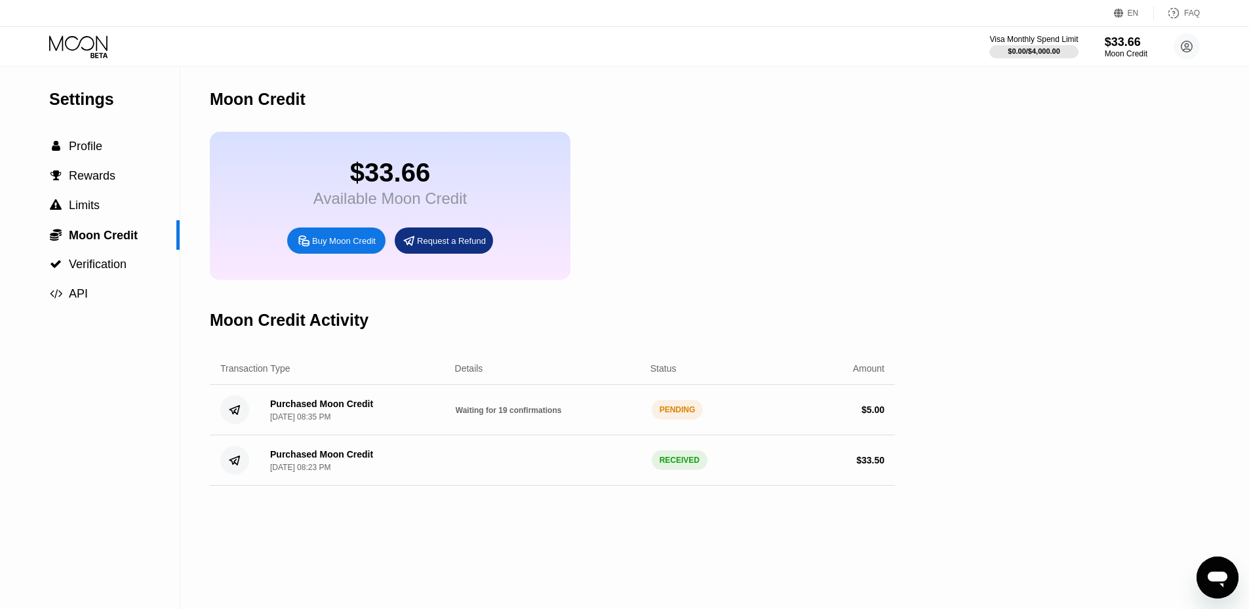
click at [87, 39] on icon at bounding box center [79, 46] width 61 height 23
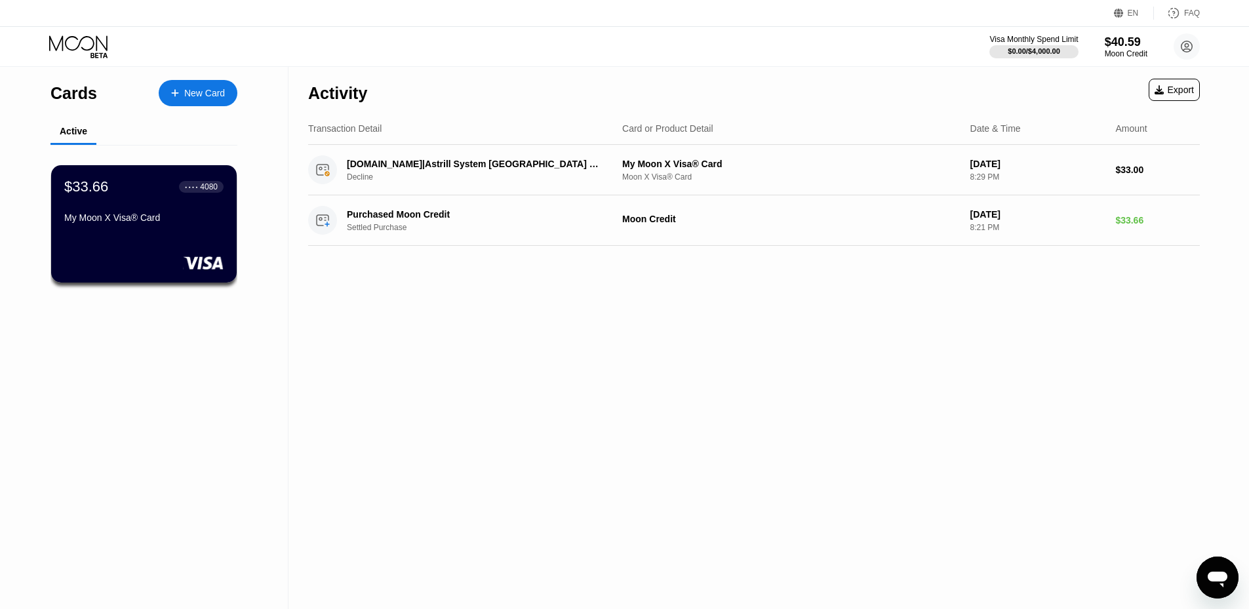
click at [155, 214] on div "$33.66 ● ● ● ● 4080 My Moon X Visa® Card" at bounding box center [143, 203] width 159 height 50
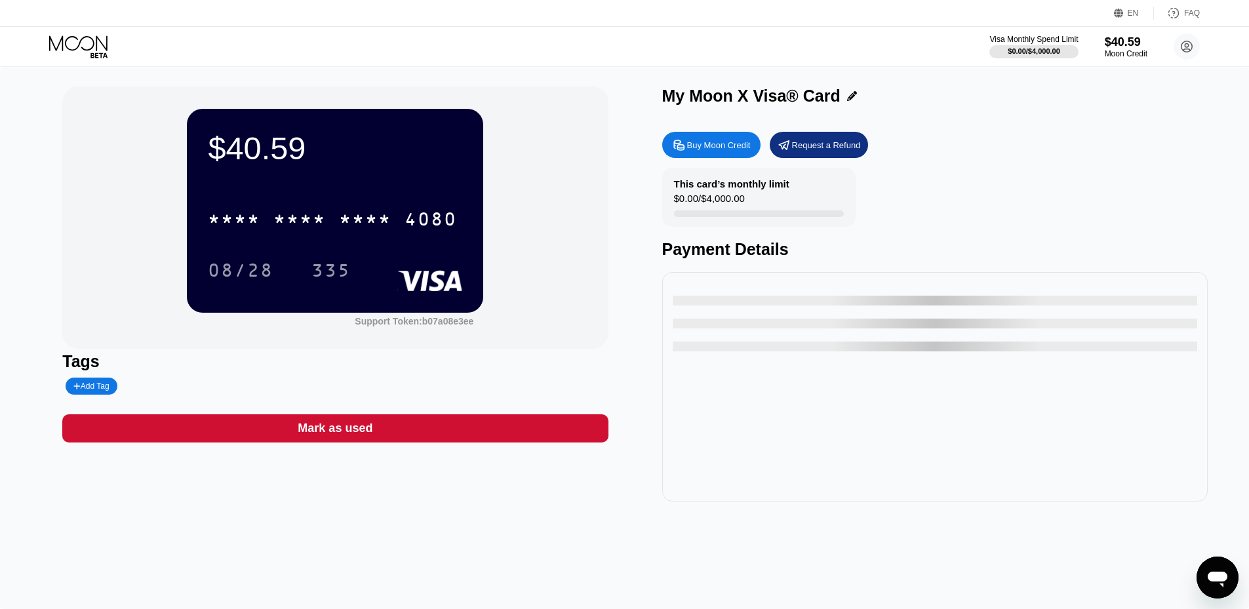
click at [353, 209] on div "* * * * * * * * * * * * 4080" at bounding box center [332, 219] width 265 height 33
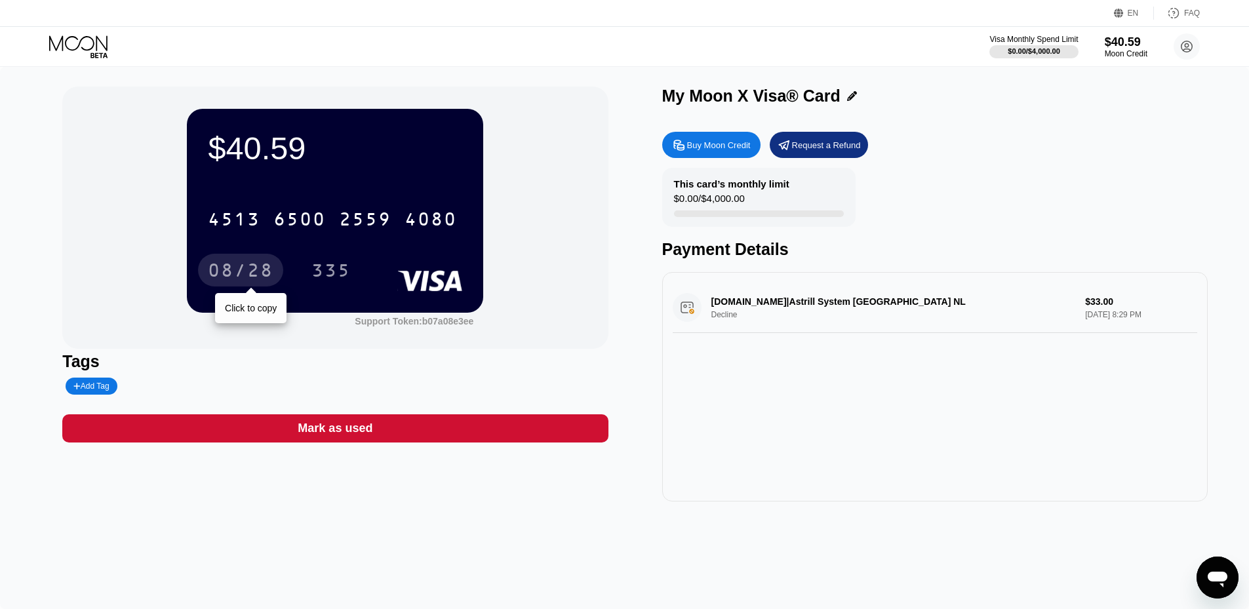
click at [247, 269] on div "08/28" at bounding box center [241, 272] width 66 height 21
